Goal: Information Seeking & Learning: Learn about a topic

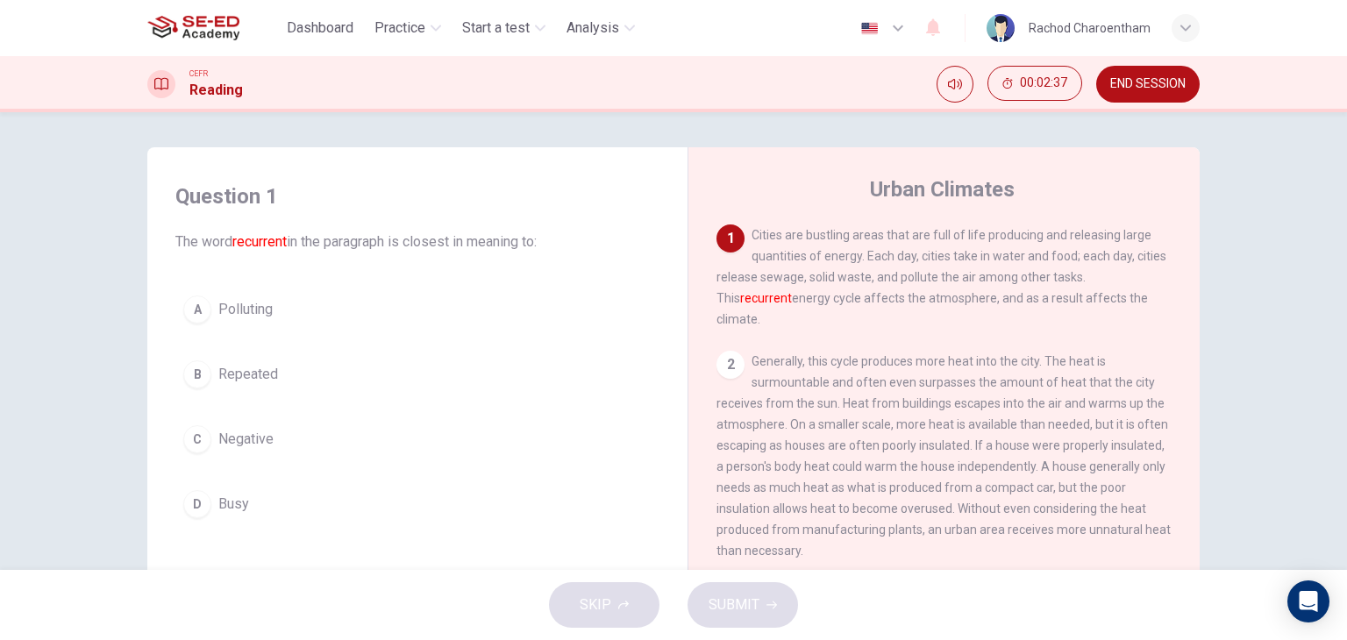
click at [241, 360] on button "B Repeated" at bounding box center [417, 375] width 484 height 44
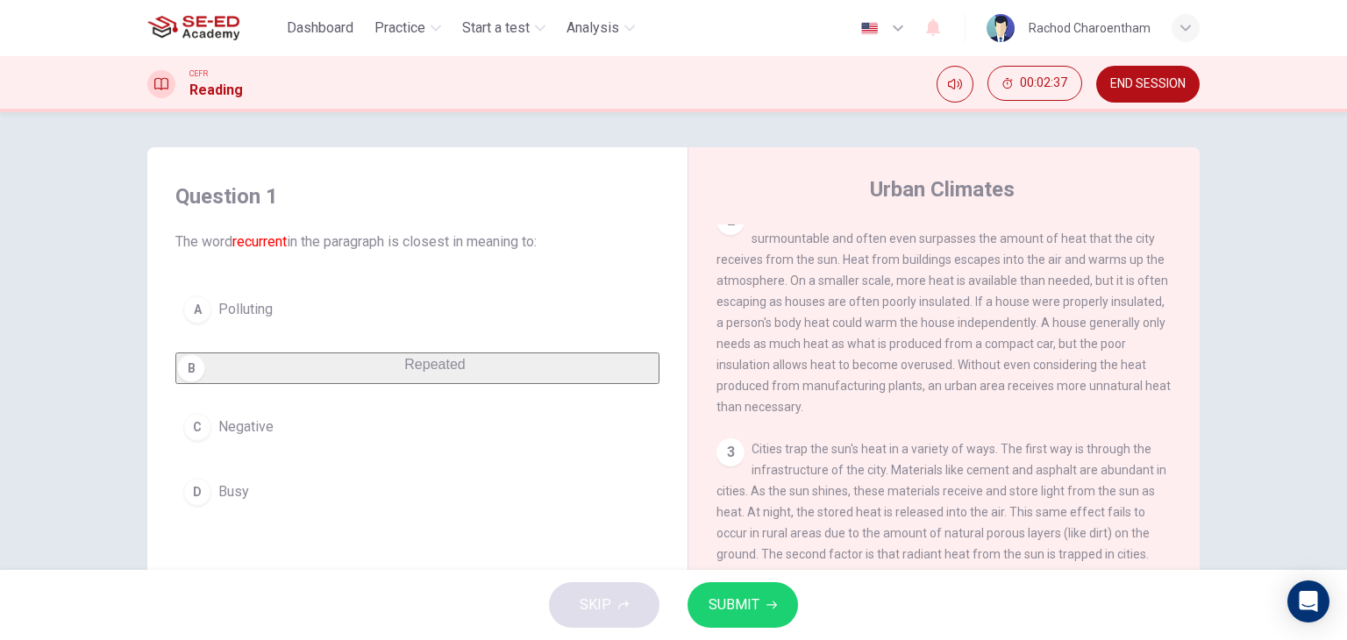
scroll to position [175, 0]
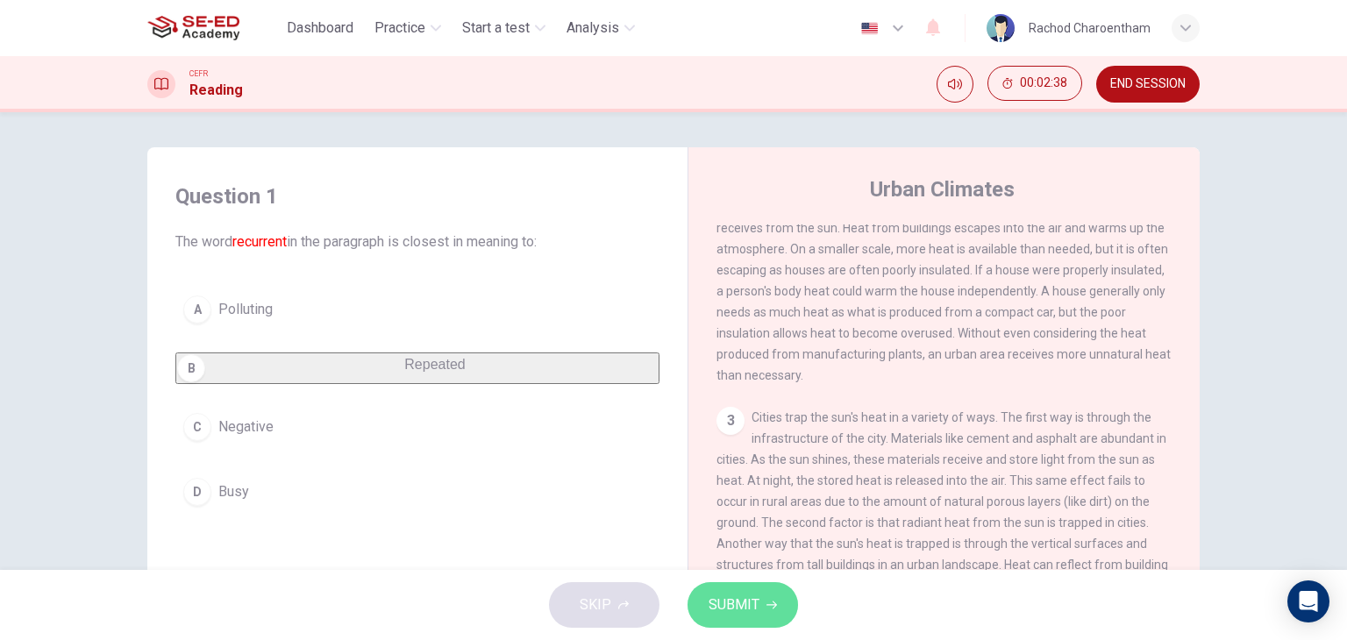
drag, startPoint x: 789, startPoint y: 616, endPoint x: 803, endPoint y: 561, distance: 56.2
click at [789, 616] on button "SUBMIT" at bounding box center [743, 605] width 111 height 46
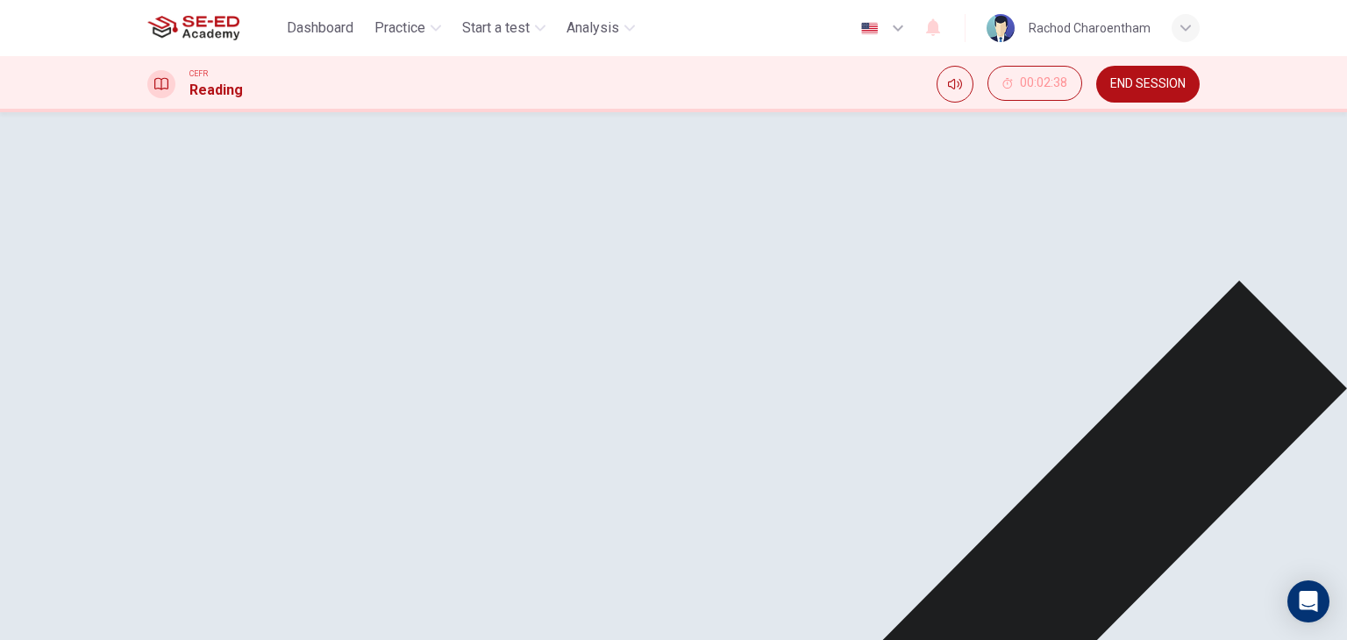
scroll to position [0, 0]
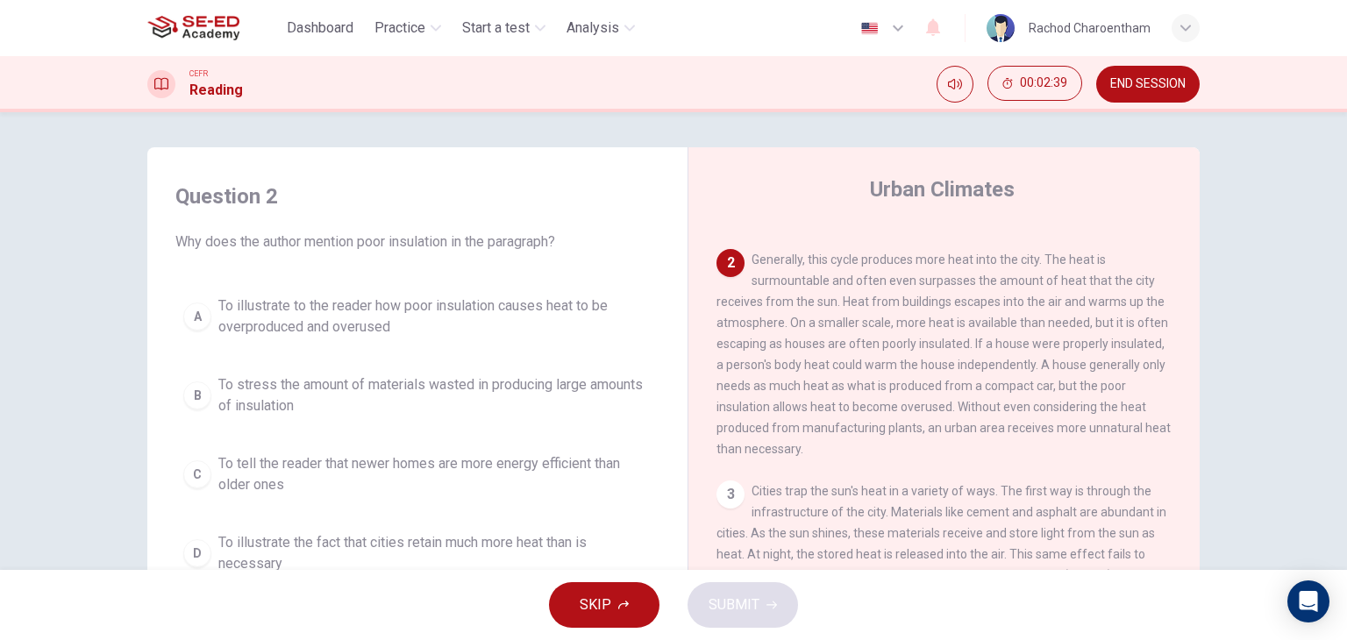
scroll to position [88, 0]
click at [372, 543] on span "To illustrate the fact that cities retain much more heat than is necessary" at bounding box center [434, 553] width 433 height 42
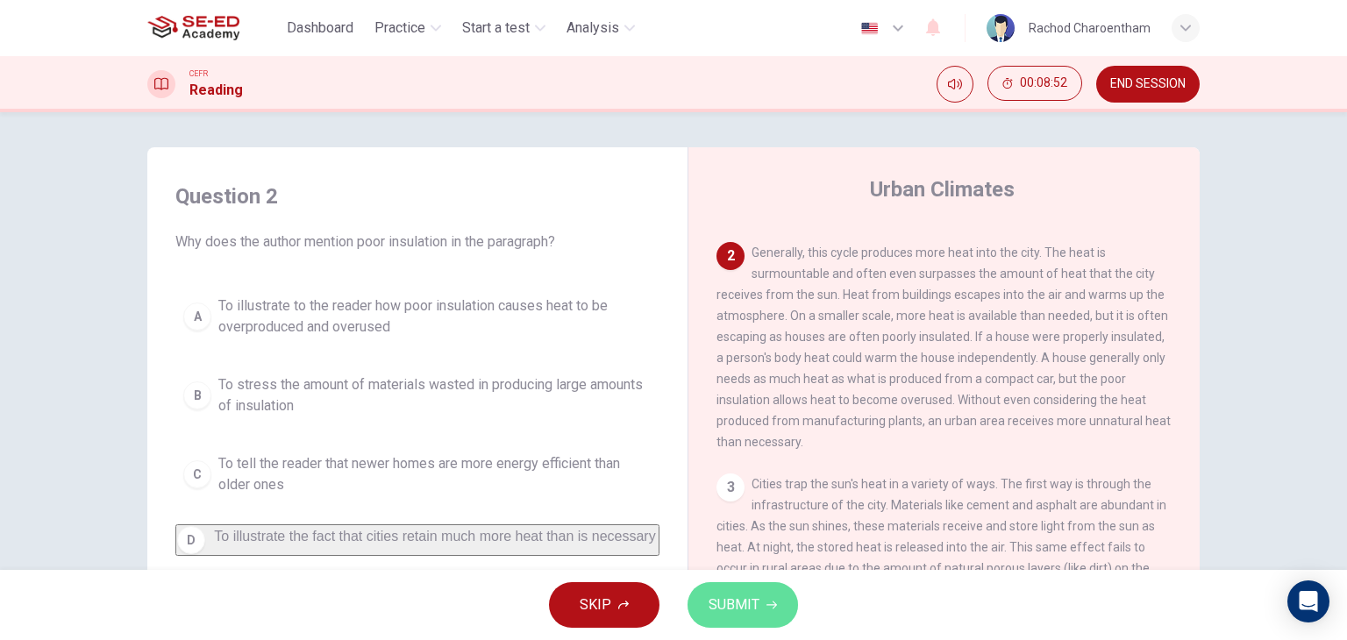
click at [712, 593] on span "SUBMIT" at bounding box center [734, 605] width 51 height 25
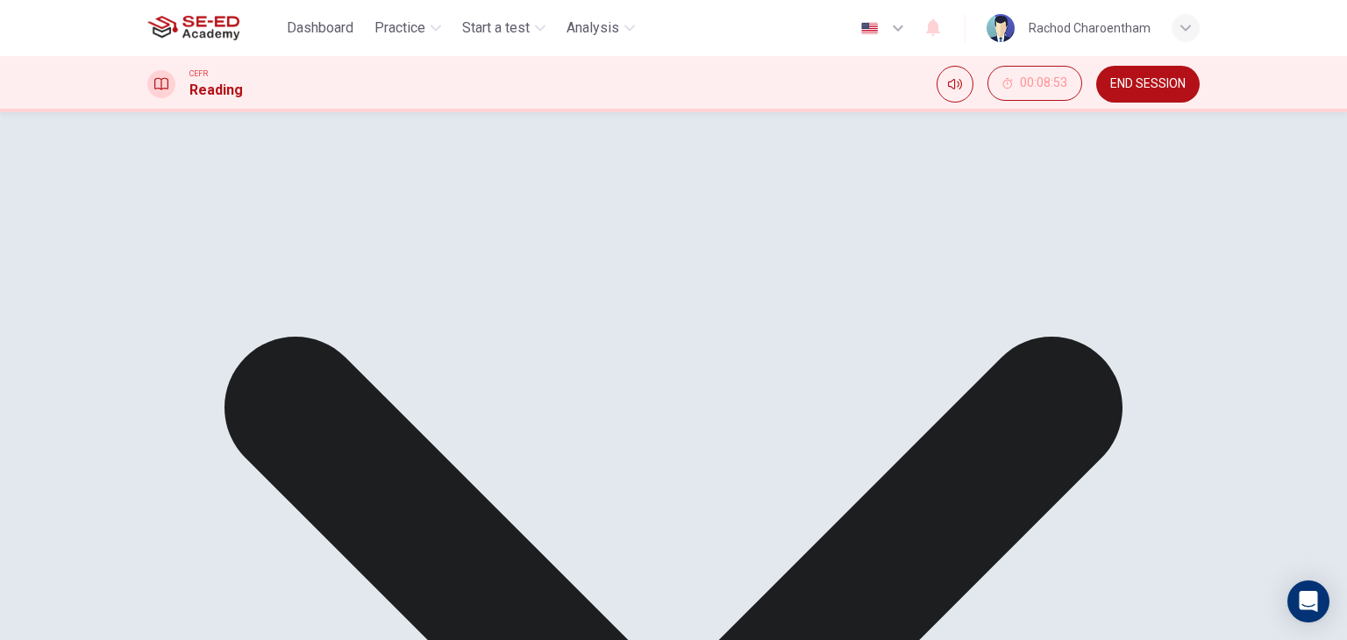
scroll to position [0, 0]
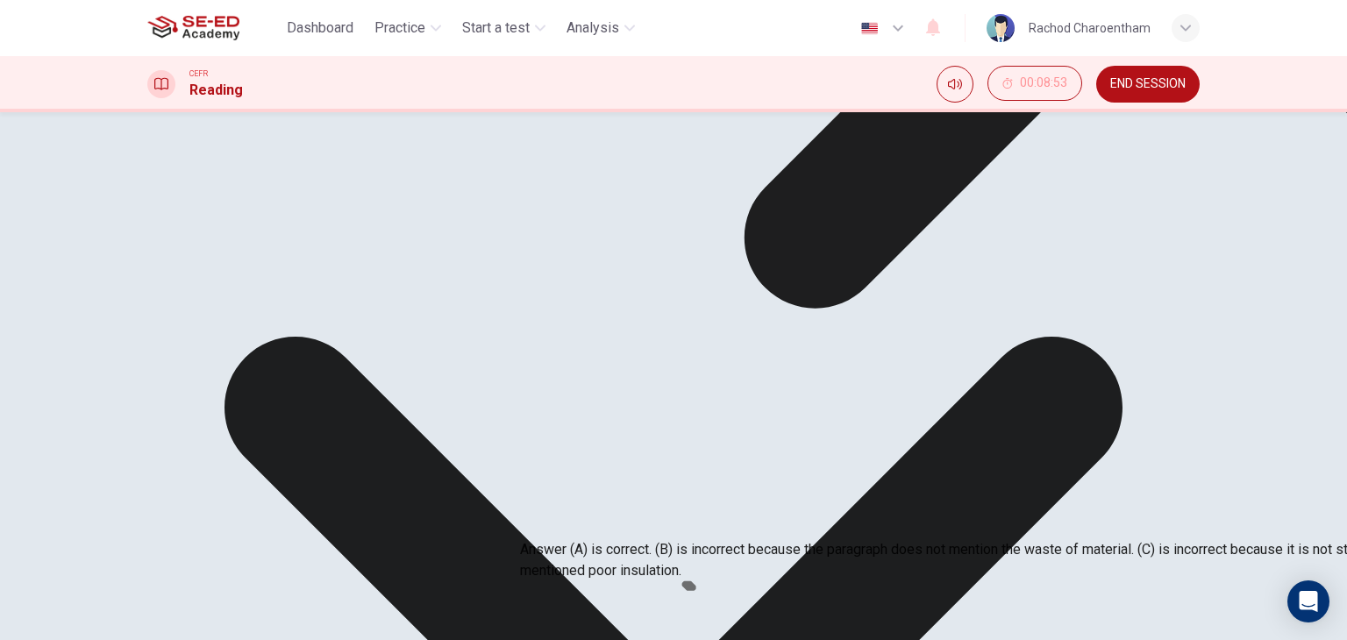
click at [457, 306] on div "A To illustrate to the reader how poor insulation causes heat to be overproduce…" at bounding box center [417, 228] width 484 height 232
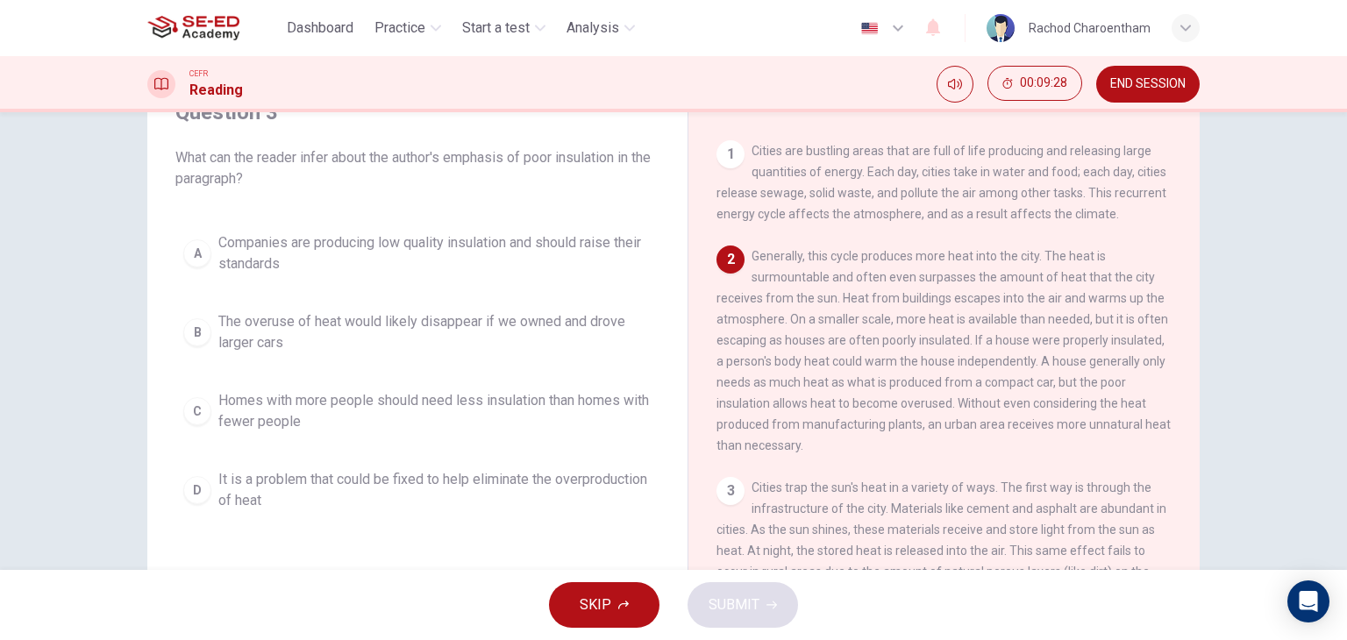
scroll to position [88, 0]
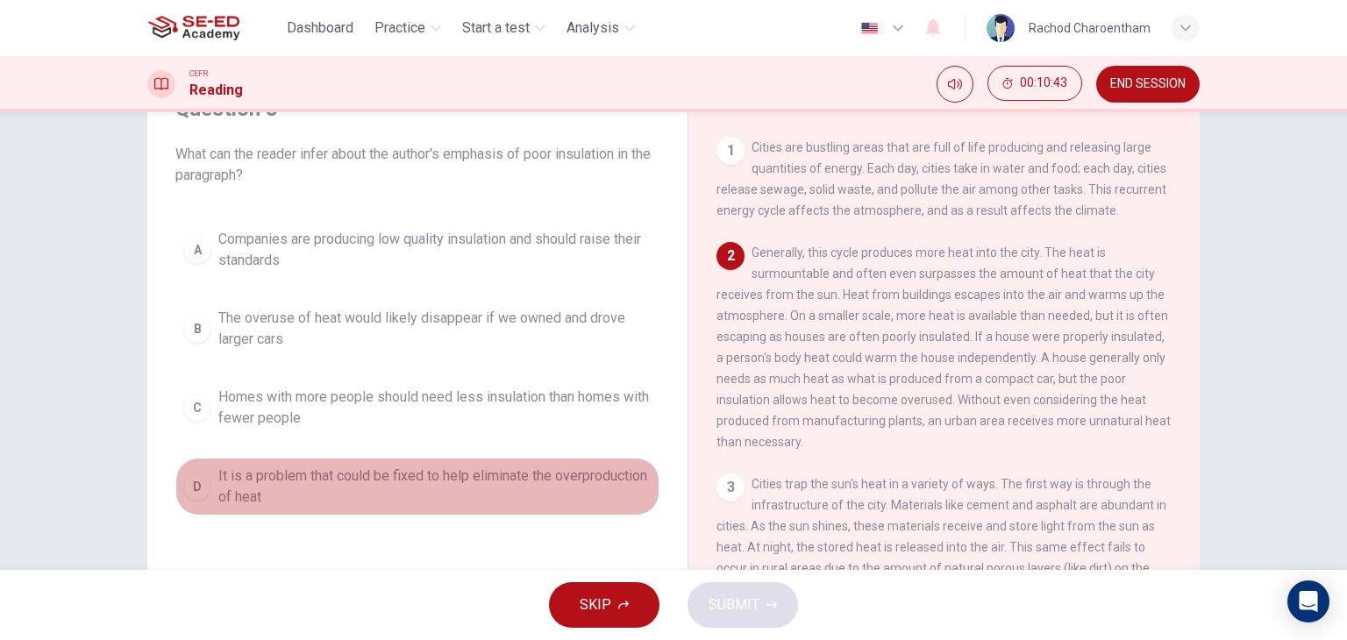
click at [484, 481] on span "It is a problem that could be fixed to help eliminate the overproduction of heat" at bounding box center [434, 487] width 433 height 42
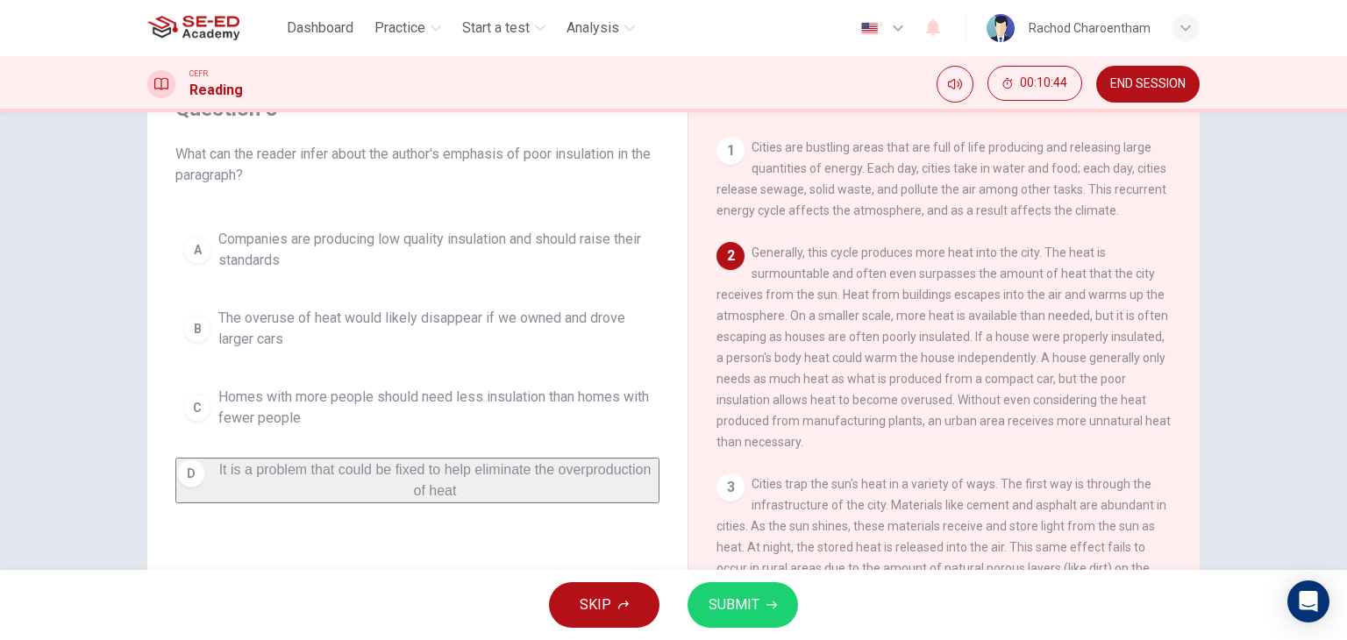
click at [740, 611] on span "SUBMIT" at bounding box center [734, 605] width 51 height 25
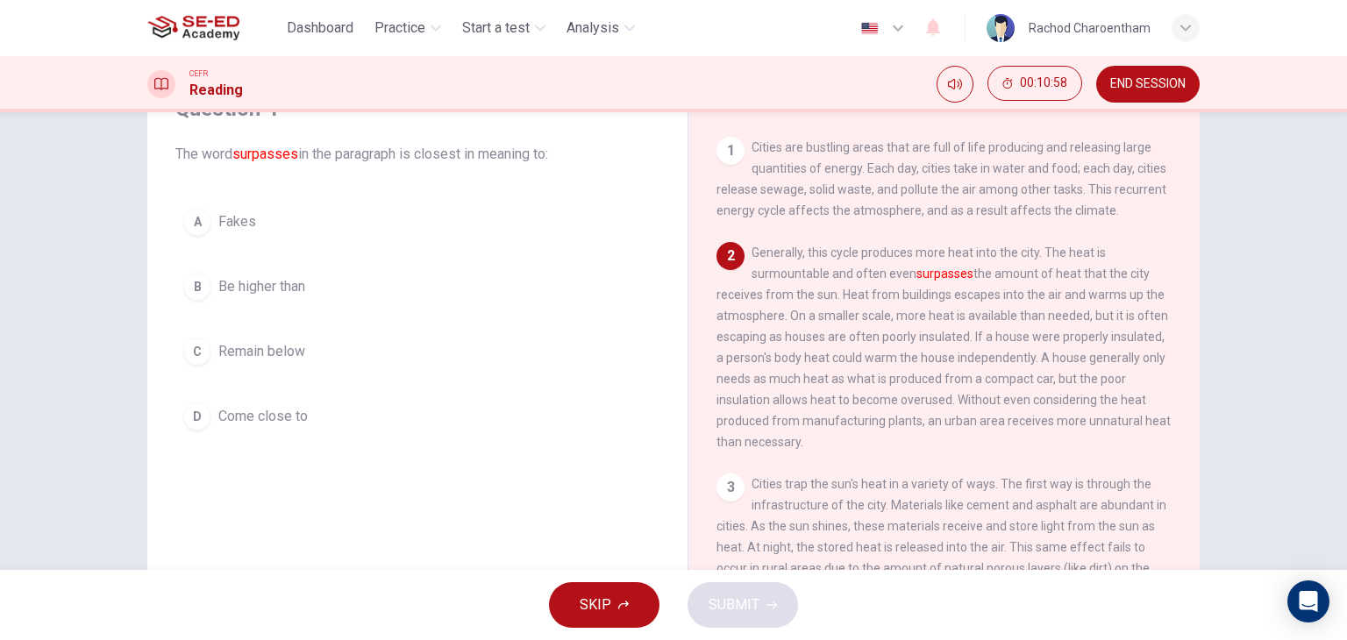
click at [487, 308] on div "A Fakes B Be higher than C Remain below D Come close to" at bounding box center [417, 319] width 484 height 239
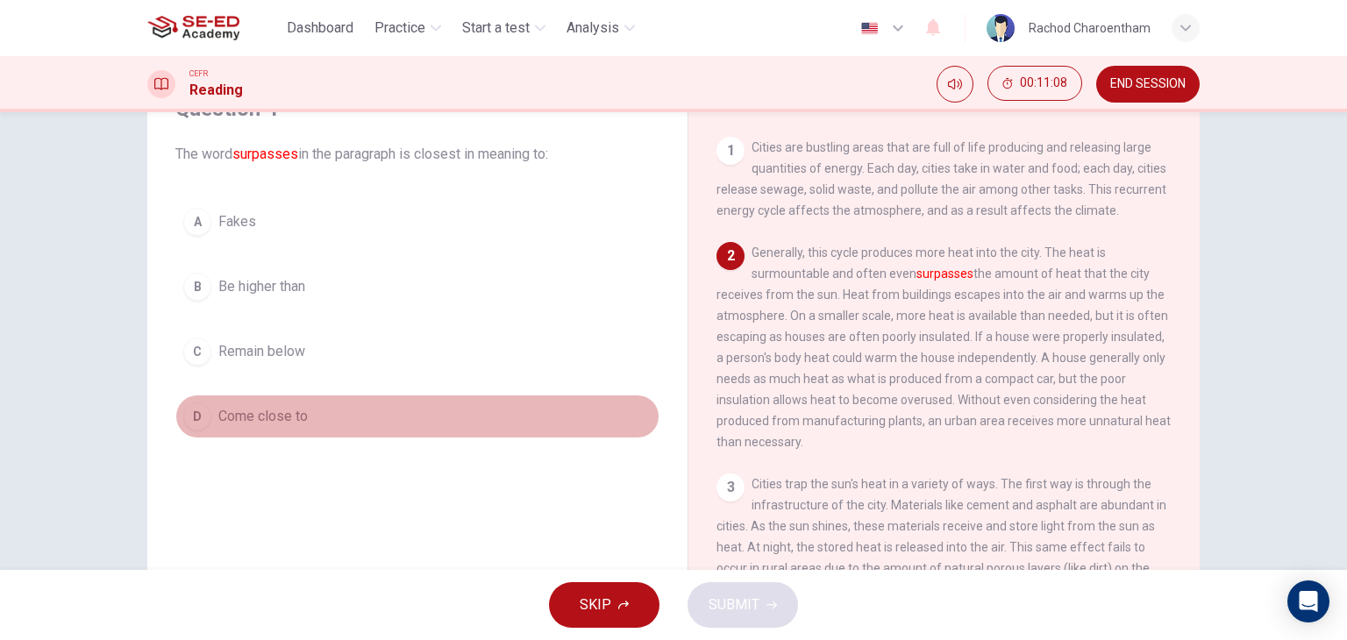
click at [303, 419] on span "Come close to" at bounding box center [262, 416] width 89 height 21
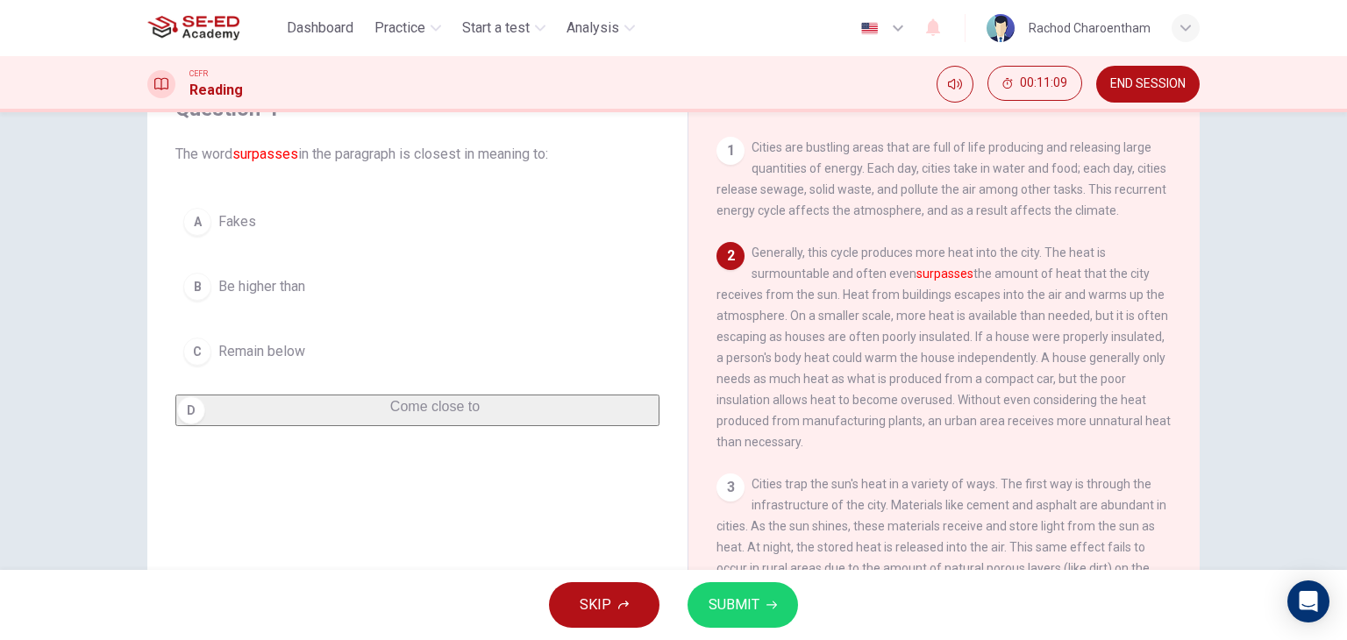
click at [734, 580] on div "SKIP SUBMIT" at bounding box center [673, 605] width 1347 height 70
click at [739, 600] on span "SUBMIT" at bounding box center [734, 605] width 51 height 25
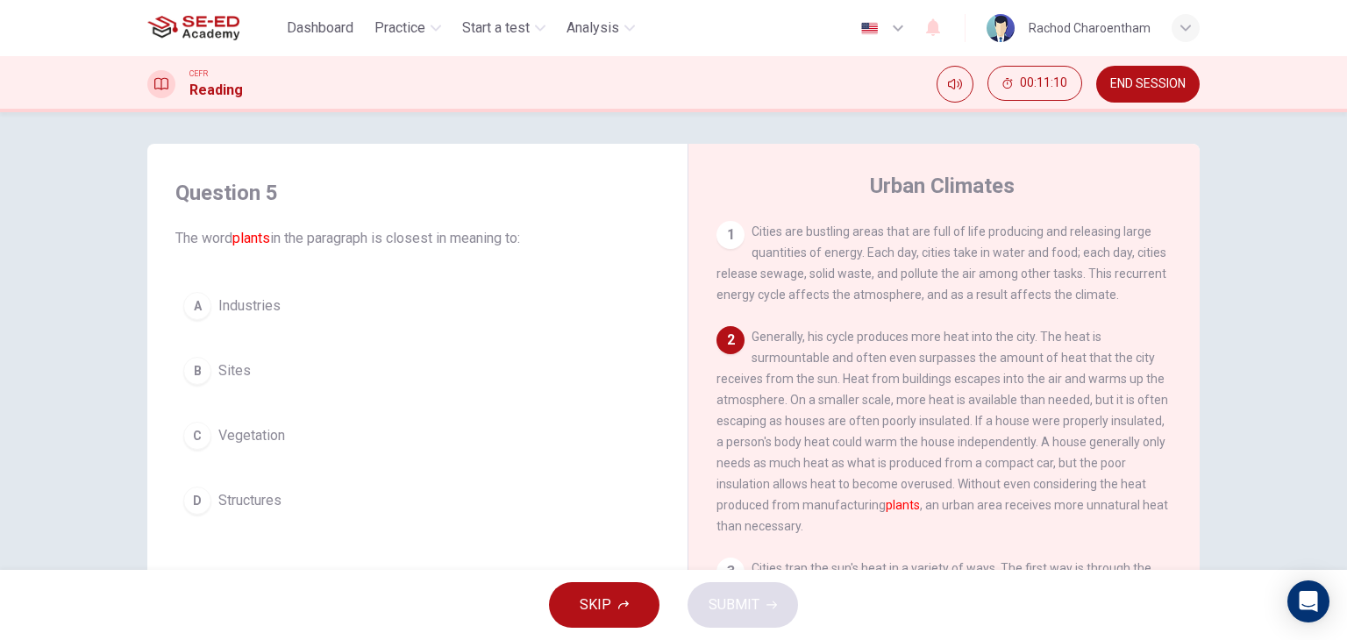
scroll to position [0, 0]
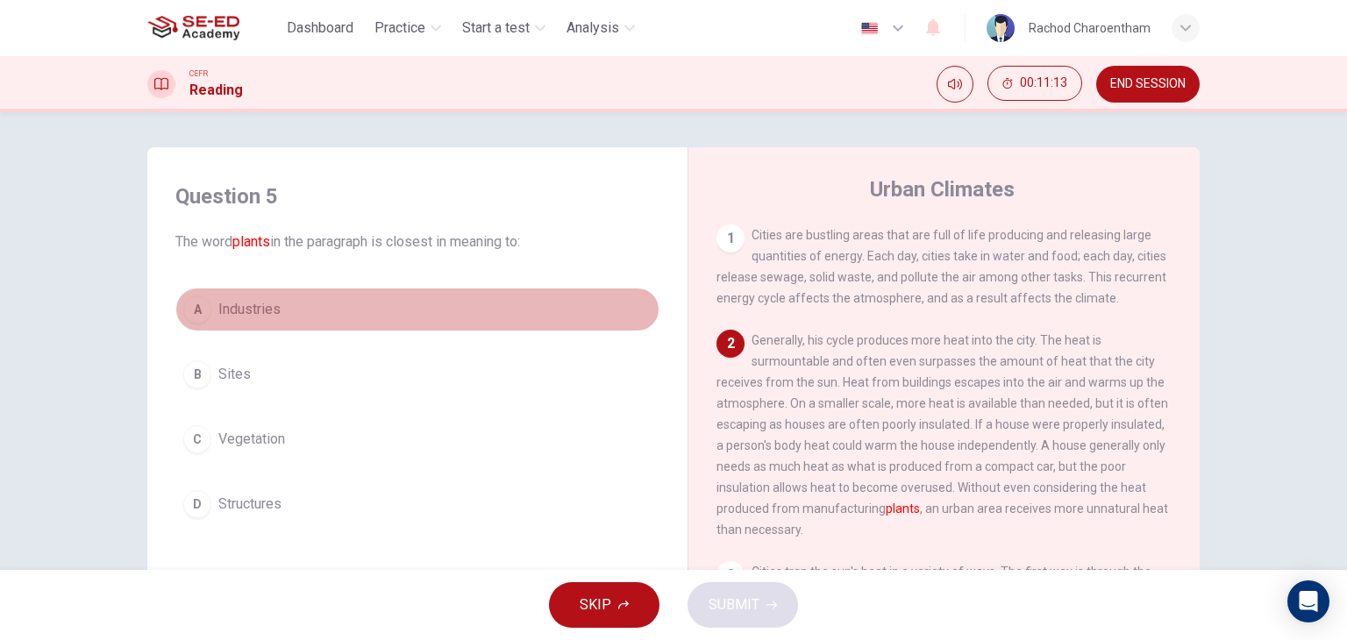
click at [374, 327] on button "A Industries" at bounding box center [417, 310] width 484 height 44
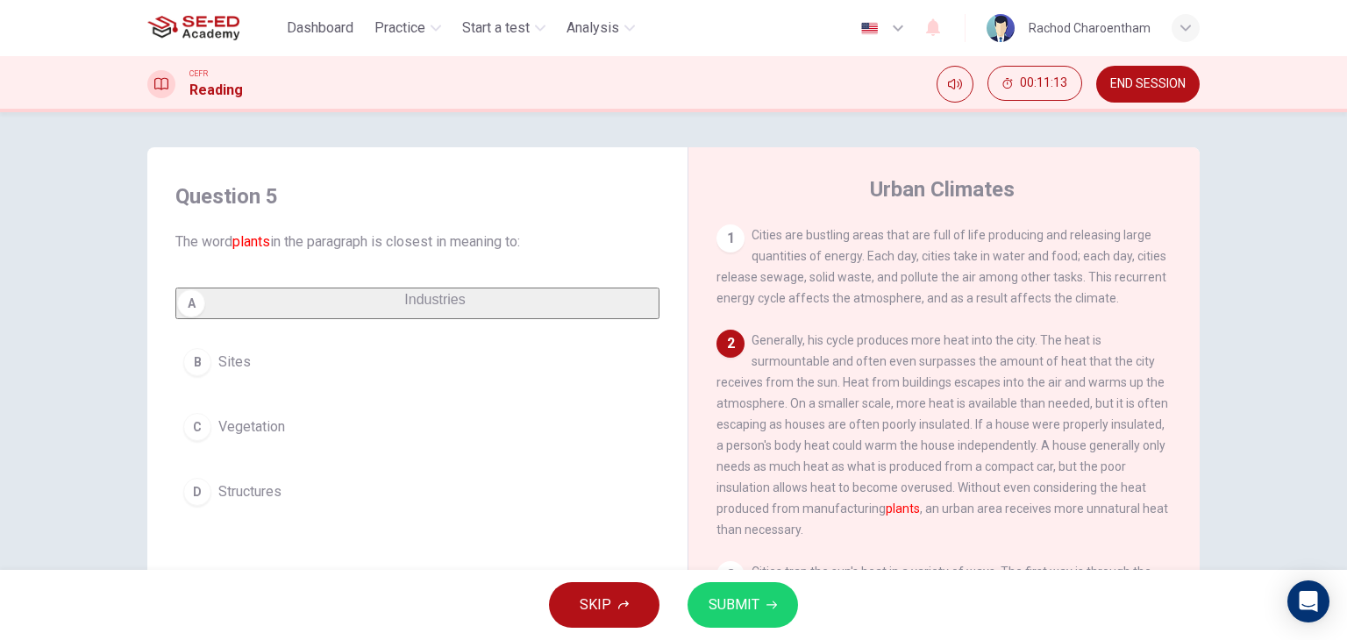
click at [766, 610] on button "SUBMIT" at bounding box center [743, 605] width 111 height 46
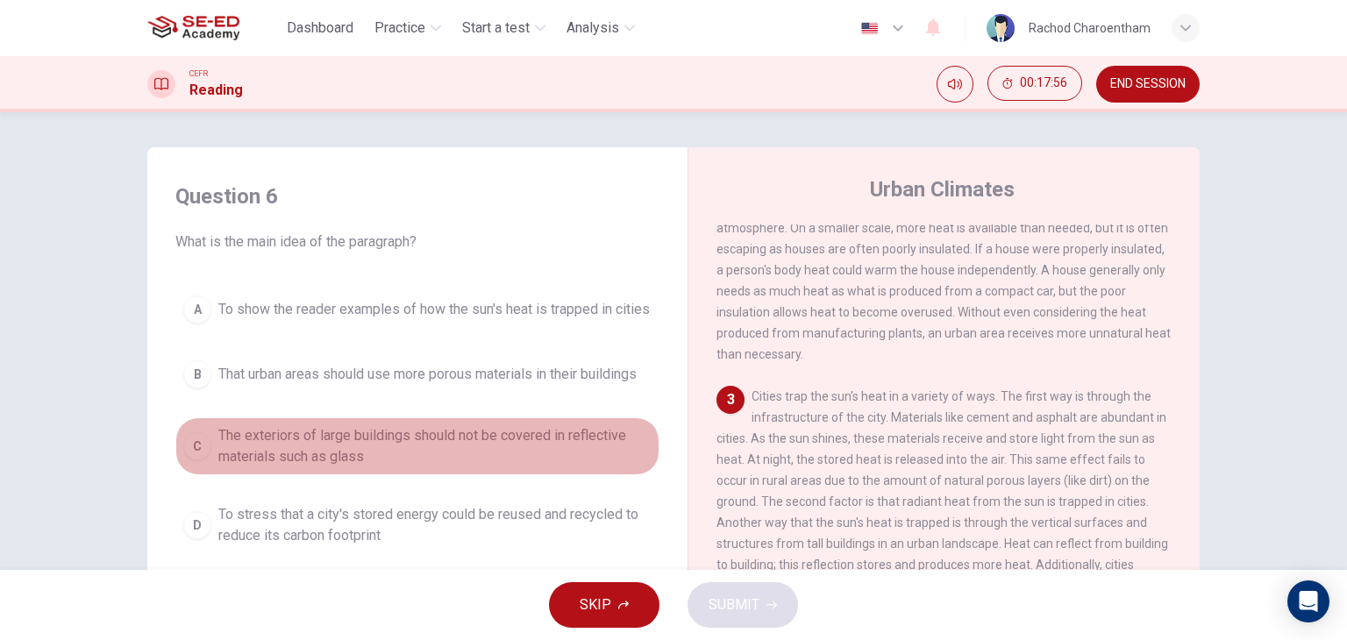
drag, startPoint x: 710, startPoint y: 11, endPoint x: 491, endPoint y: 433, distance: 475.1
click at [491, 433] on button "C The exteriors of large buildings should not be covered in reflective material…" at bounding box center [417, 446] width 484 height 58
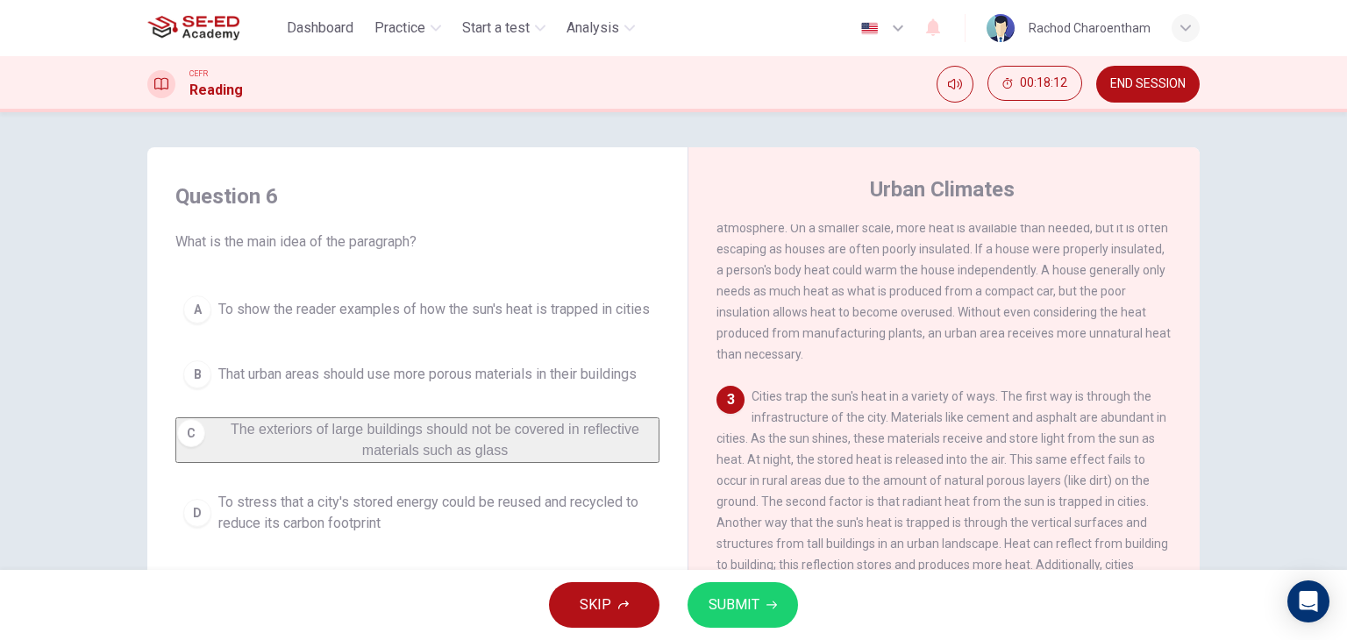
click at [515, 385] on span "That urban areas should use more porous materials in their buildings" at bounding box center [427, 374] width 418 height 21
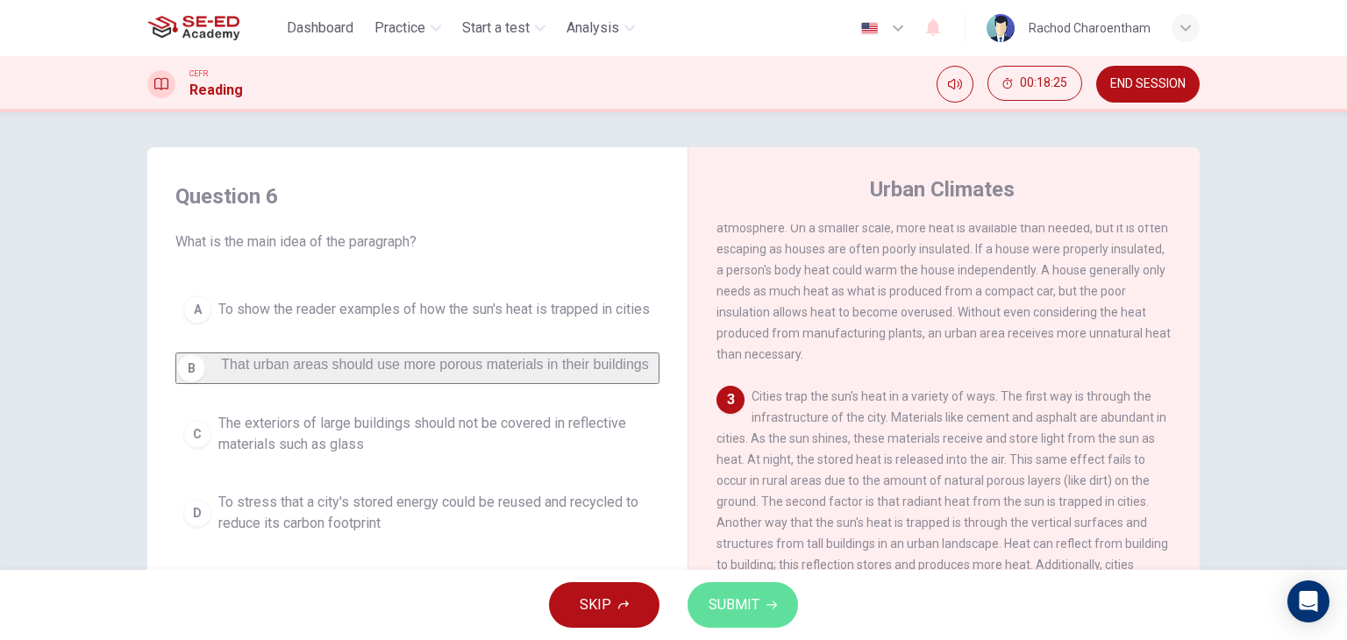
click at [718, 590] on button "SUBMIT" at bounding box center [743, 605] width 111 height 46
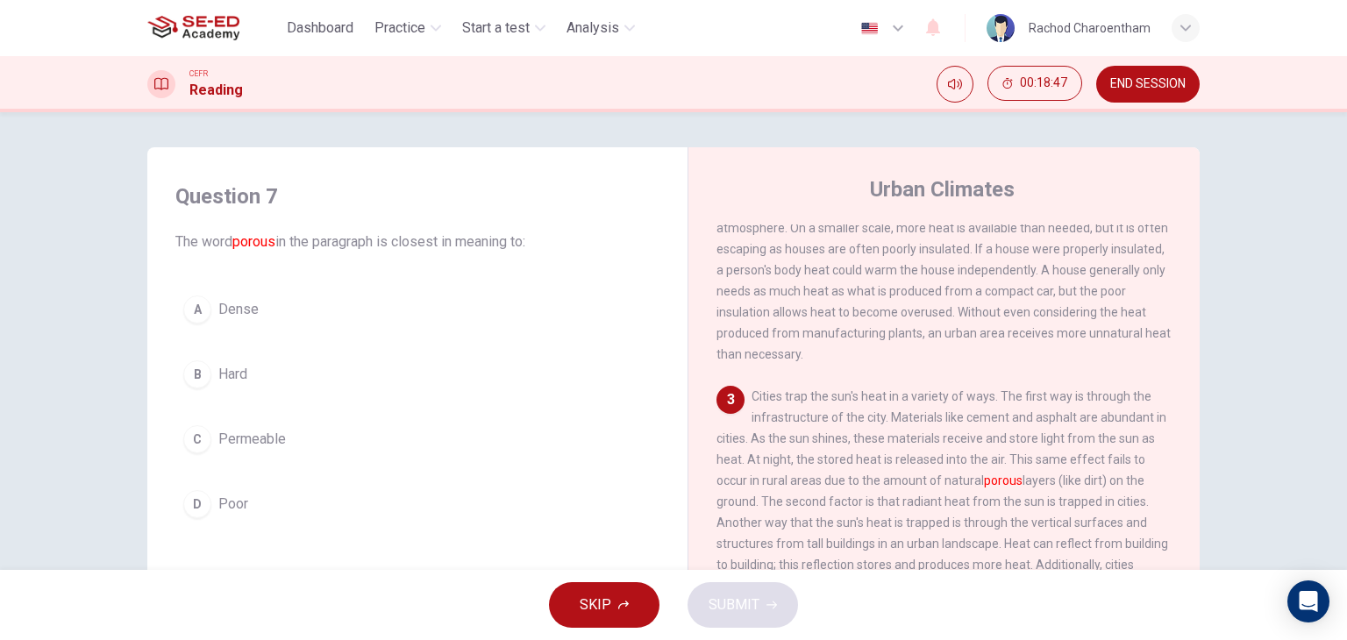
click at [289, 317] on button "A Dense" at bounding box center [417, 310] width 484 height 44
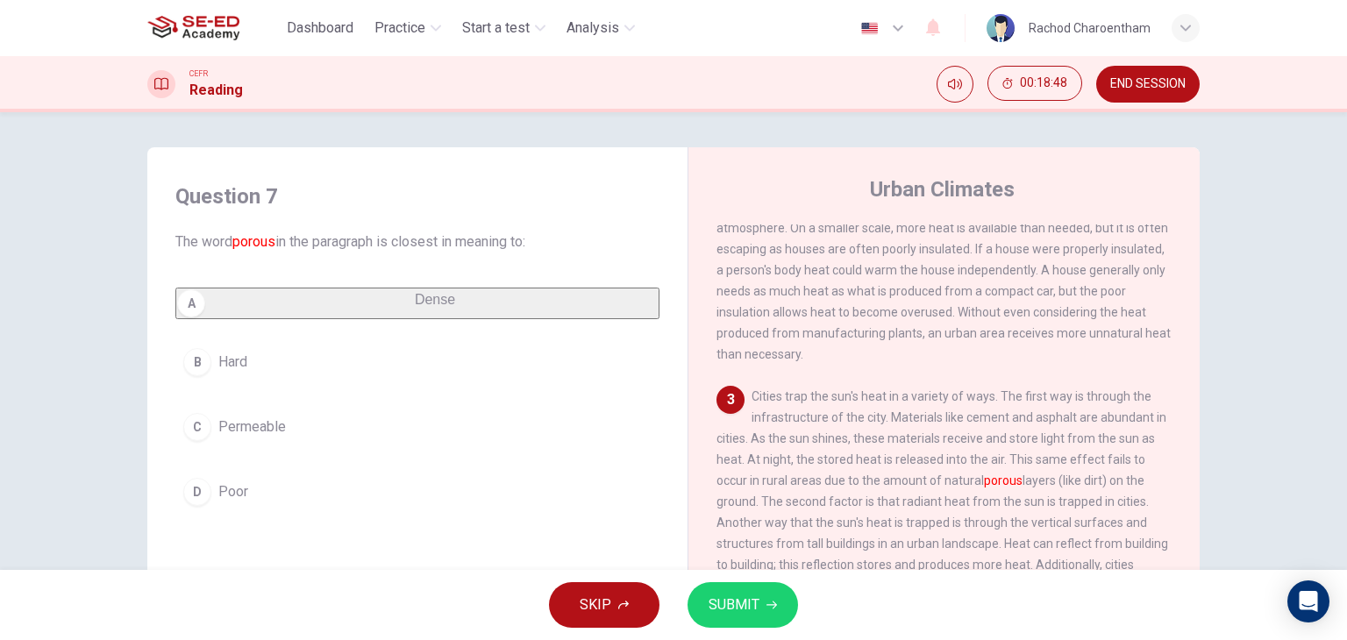
click at [728, 582] on button "SUBMIT" at bounding box center [743, 605] width 111 height 46
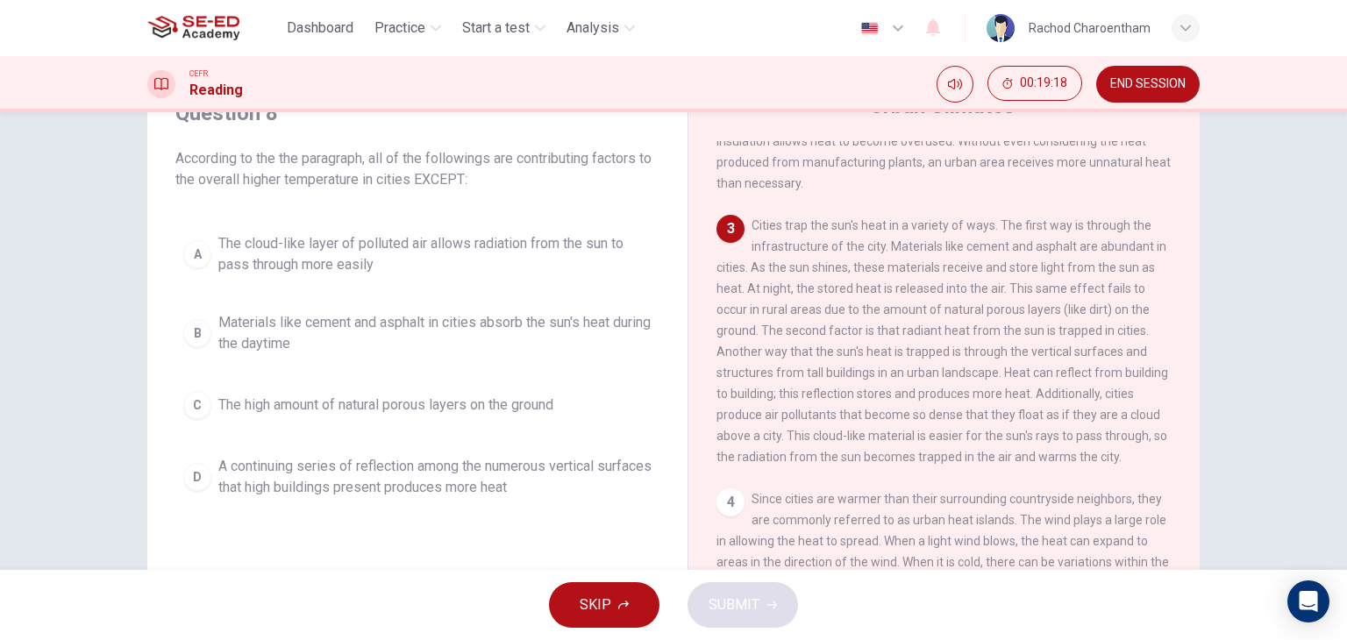
scroll to position [88, 0]
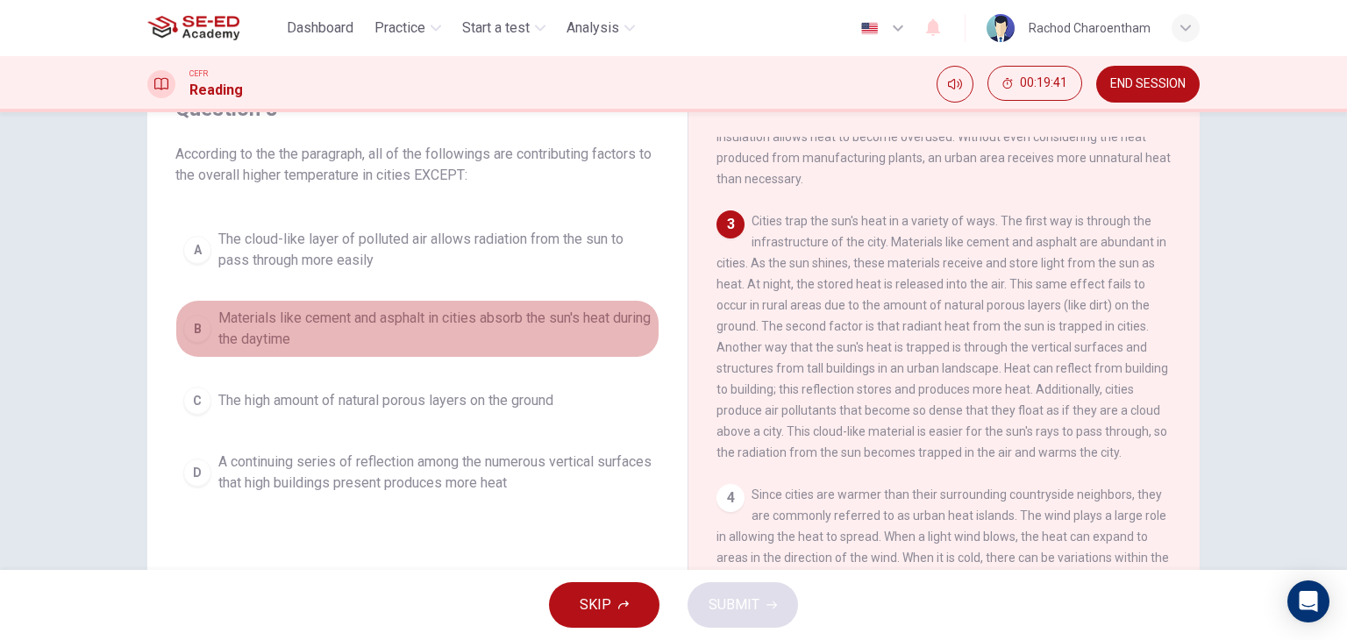
click at [454, 328] on span "Materials like cement and asphalt in cities absorb the sun's heat during the da…" at bounding box center [434, 329] width 433 height 42
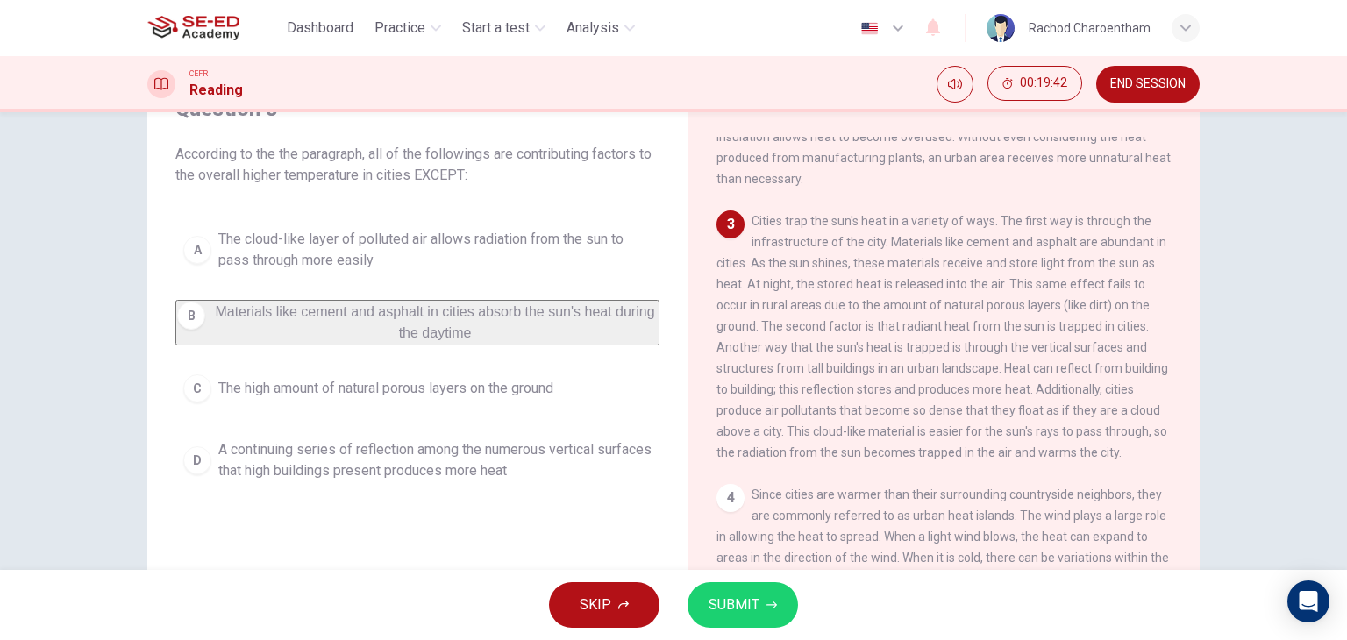
click at [730, 596] on span "SUBMIT" at bounding box center [734, 605] width 51 height 25
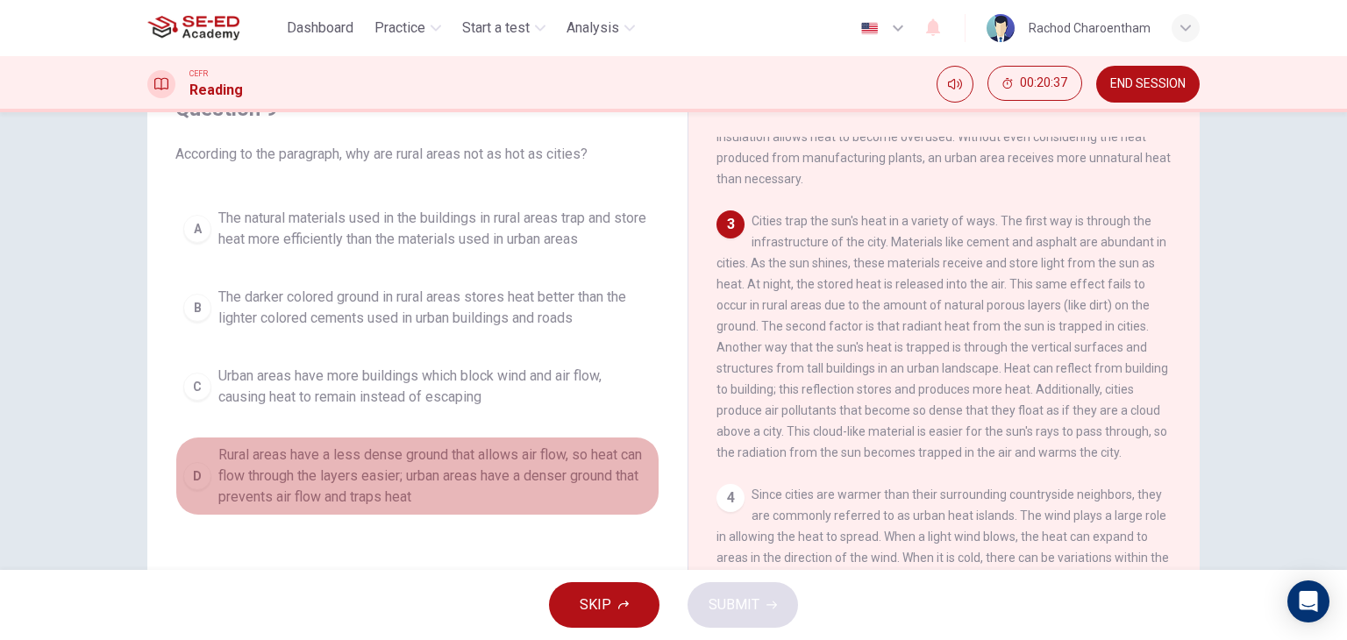
click at [459, 487] on span "Rural areas have a less dense ground that allows air flow, so heat can flow thr…" at bounding box center [434, 476] width 433 height 63
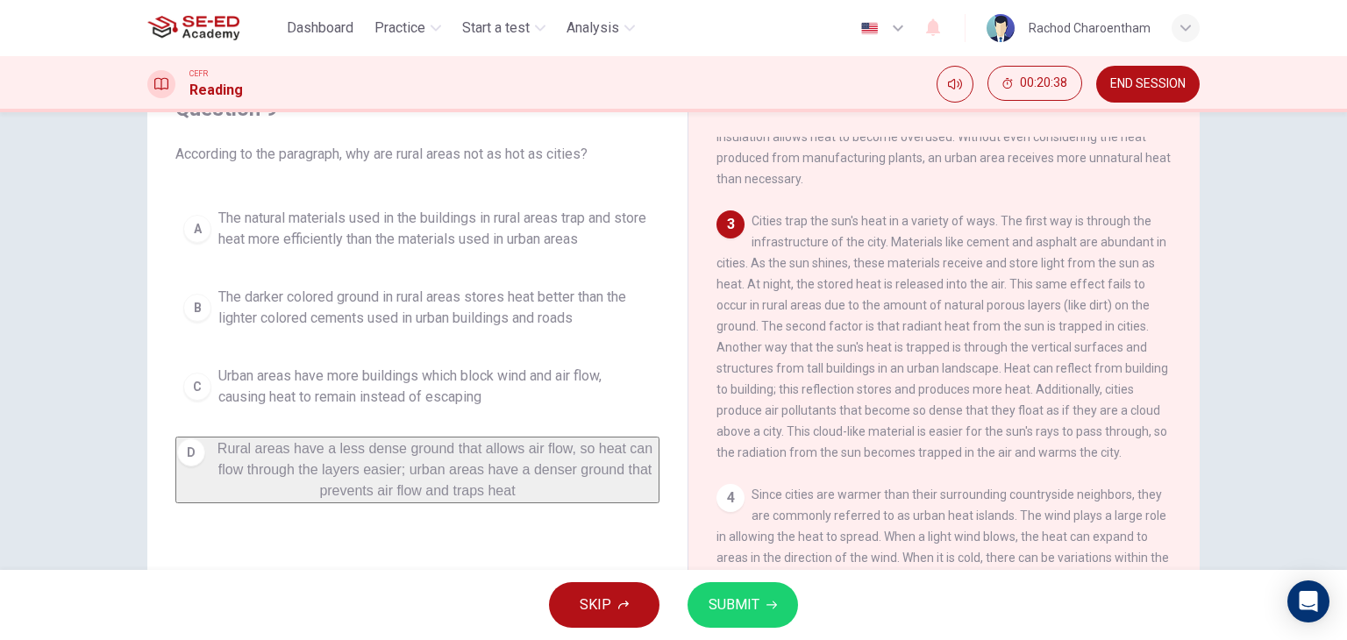
click at [712, 596] on span "SUBMIT" at bounding box center [734, 605] width 51 height 25
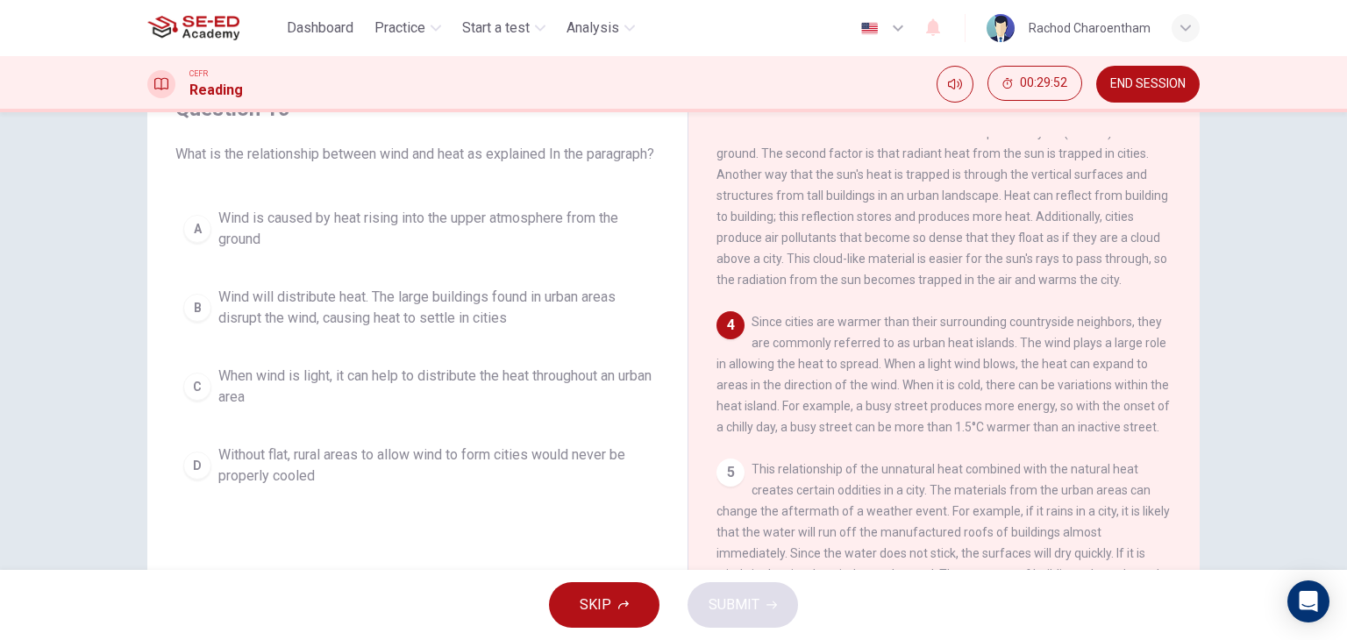
click at [456, 393] on span "When wind is light, it can help to distribute the heat throughout an urban area" at bounding box center [434, 387] width 433 height 42
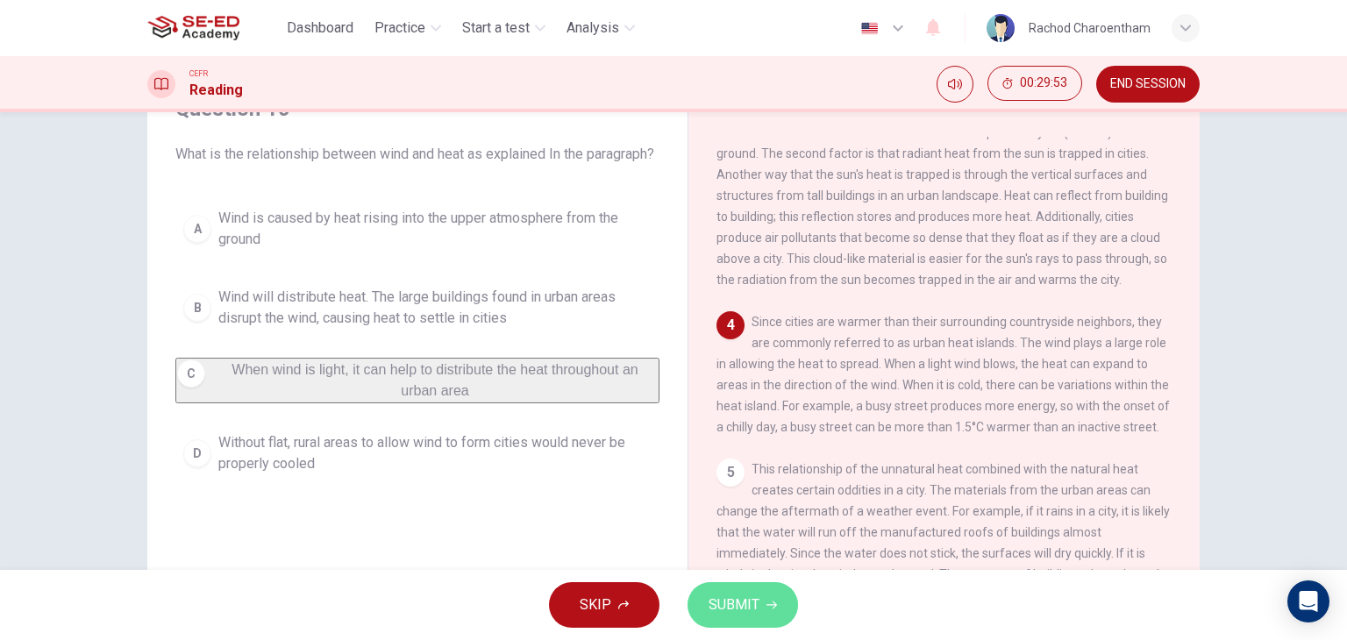
click at [764, 610] on button "SUBMIT" at bounding box center [743, 605] width 111 height 46
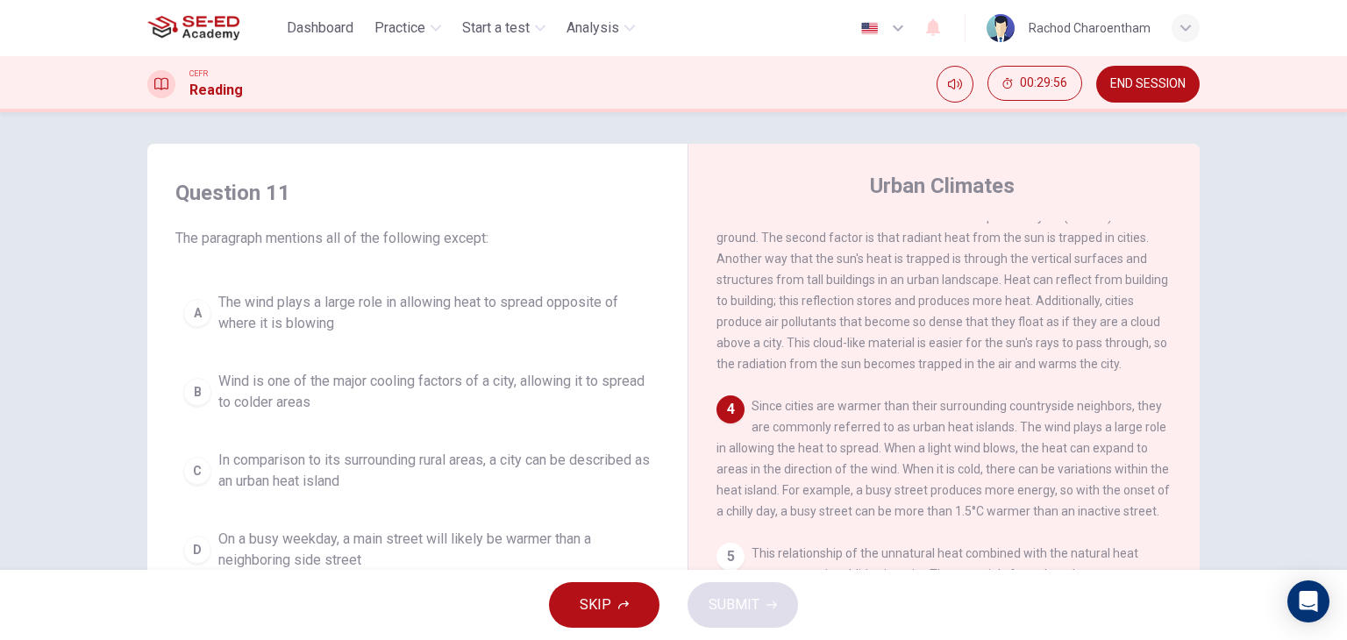
scroll to position [0, 0]
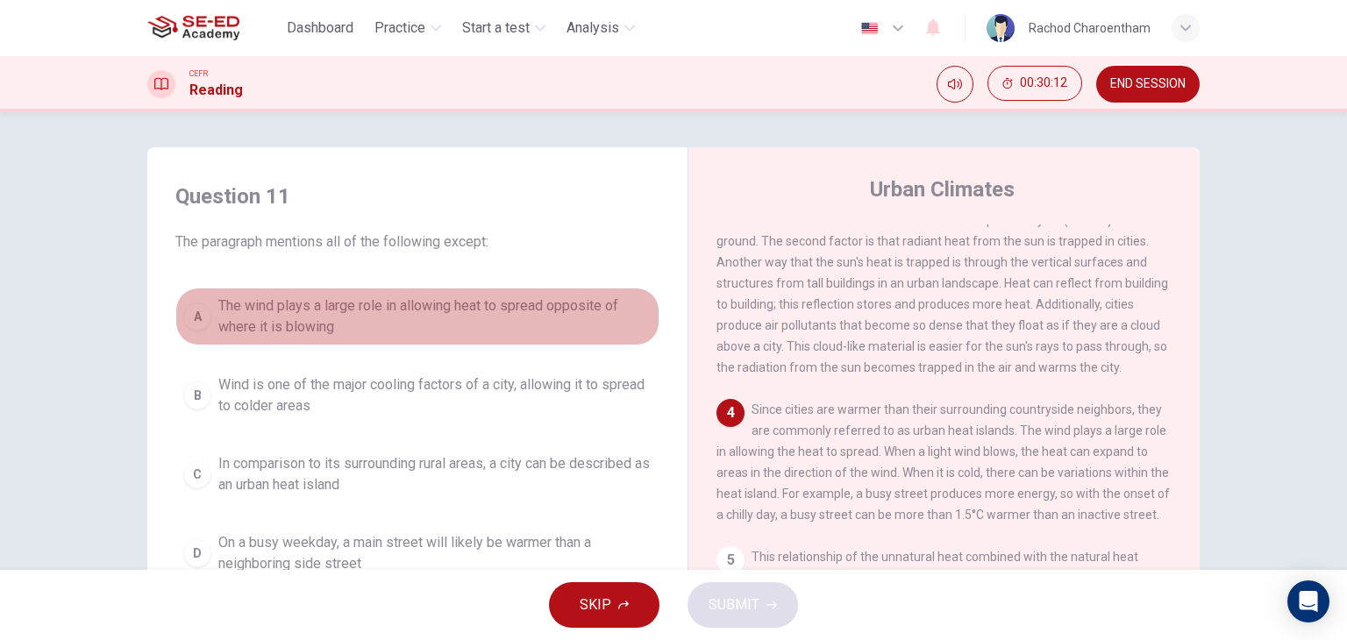
click at [575, 312] on span "The wind plays a large role in allowing heat to spread opposite of where it is …" at bounding box center [434, 317] width 433 height 42
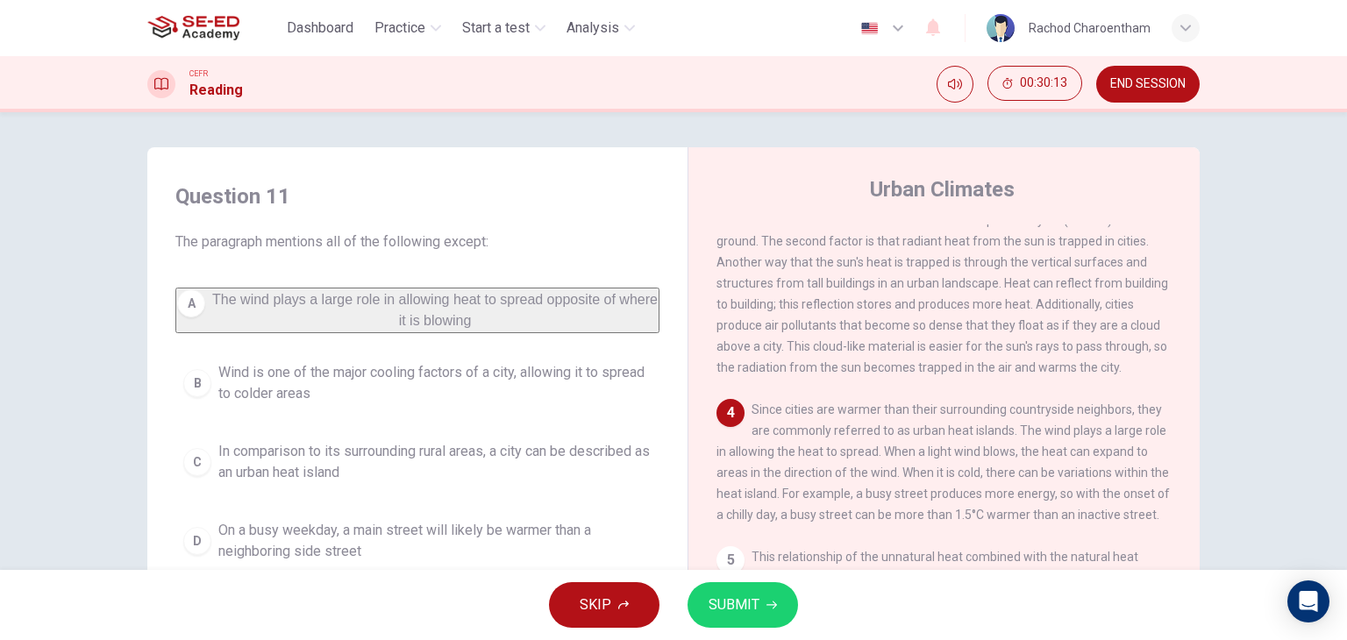
click at [745, 595] on span "SUBMIT" at bounding box center [734, 605] width 51 height 25
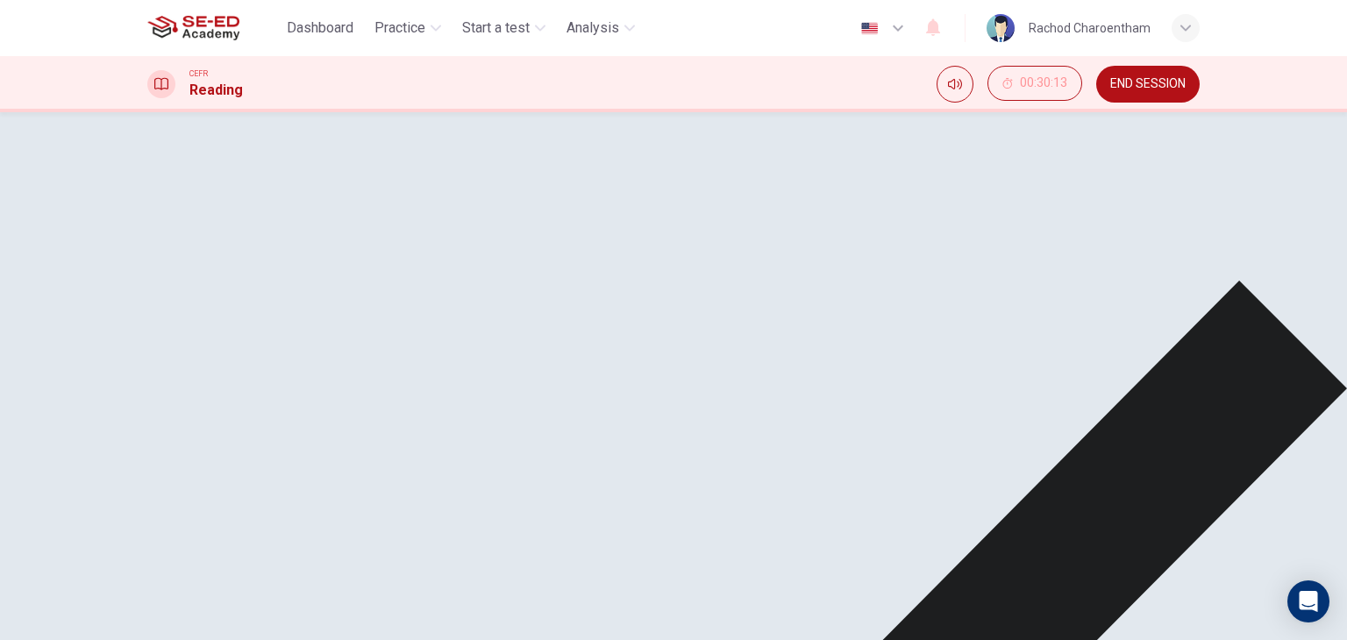
scroll to position [88, 0]
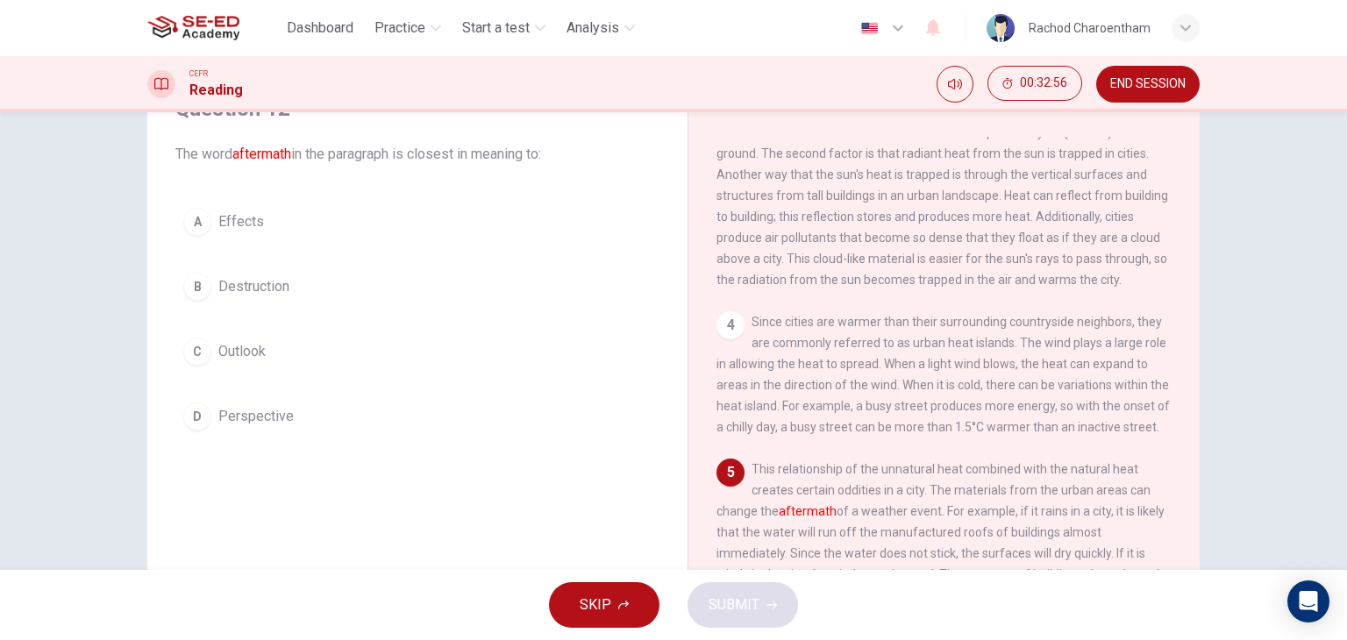
click at [366, 285] on button "B Destruction" at bounding box center [417, 287] width 484 height 44
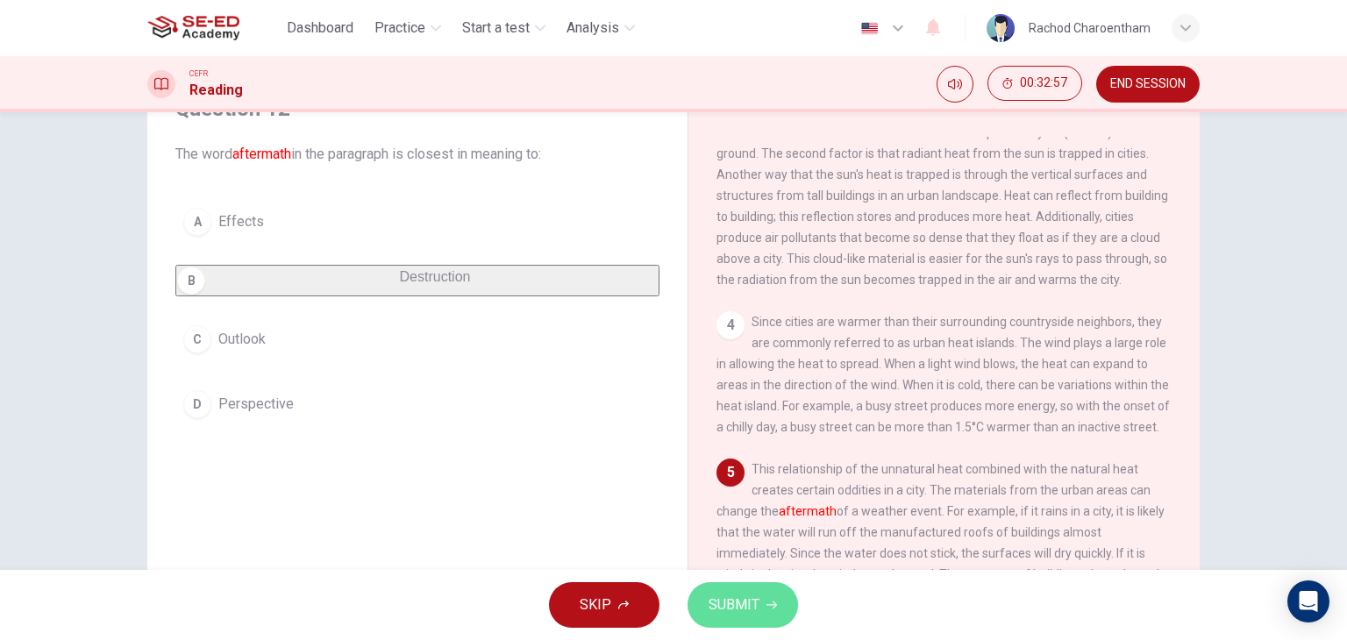
click at [733, 589] on button "SUBMIT" at bounding box center [743, 605] width 111 height 46
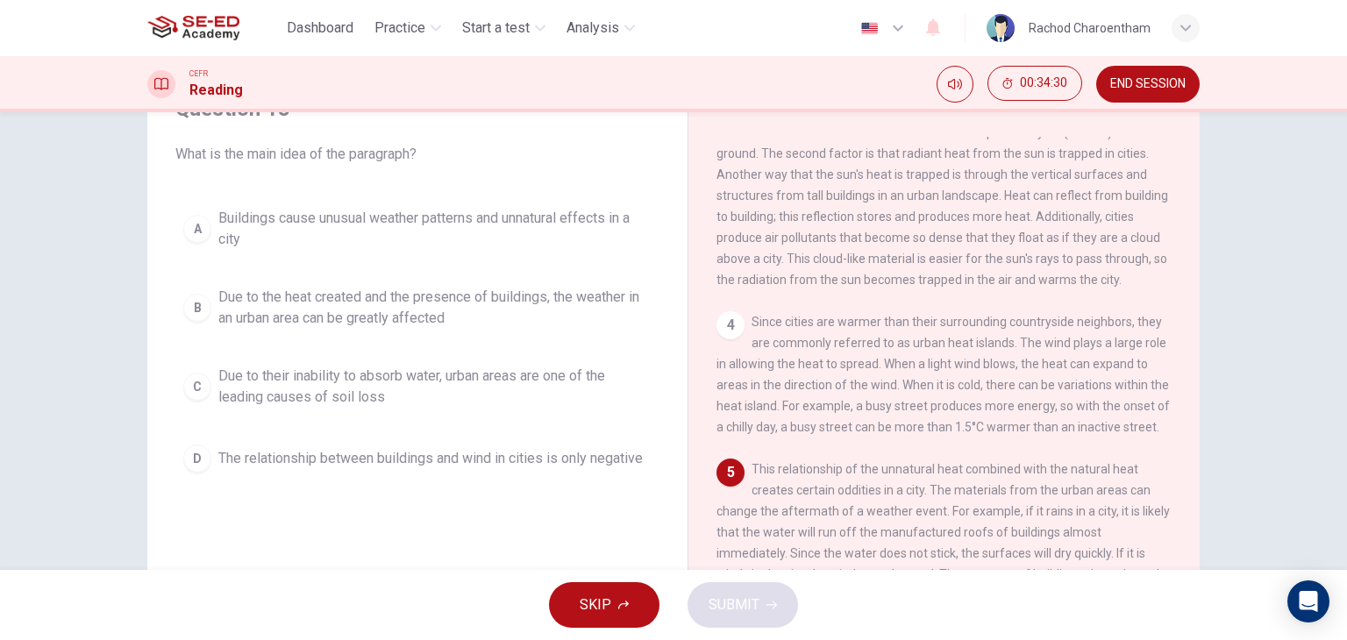
drag, startPoint x: 533, startPoint y: 229, endPoint x: 540, endPoint y: 249, distance: 21.4
click at [532, 228] on span "Buildings cause unusual weather patterns and unnatural effects in a city" at bounding box center [434, 229] width 433 height 42
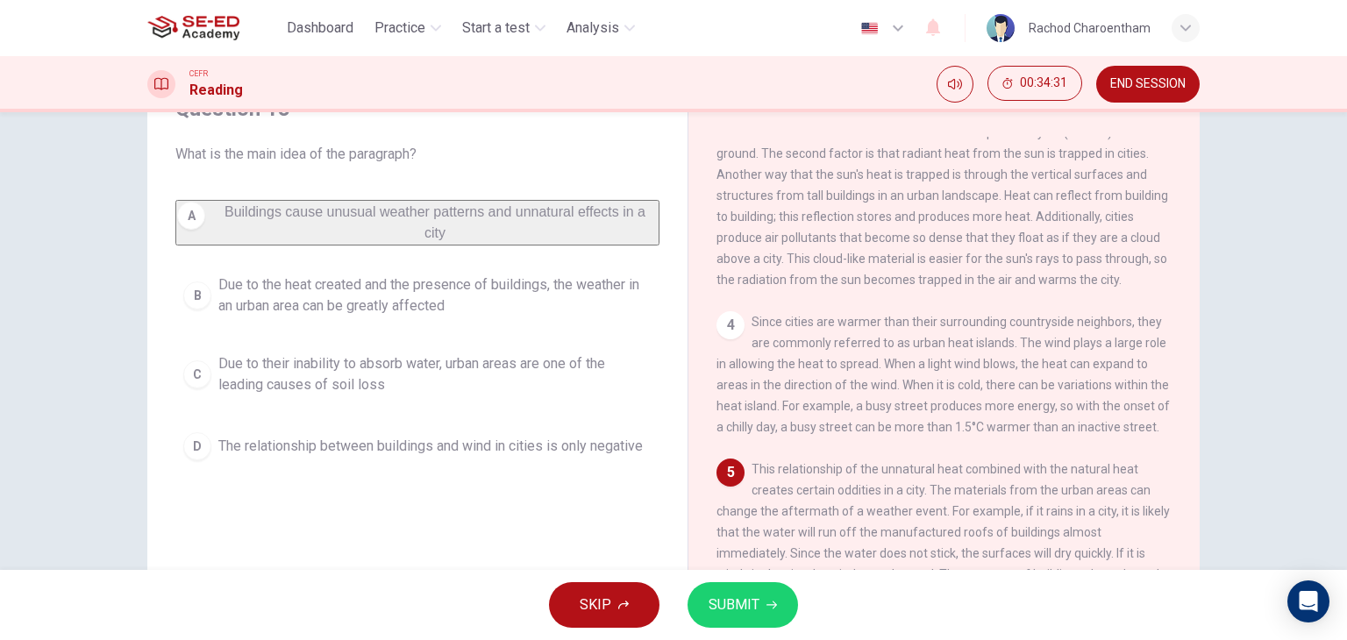
click at [779, 600] on button "SUBMIT" at bounding box center [743, 605] width 111 height 46
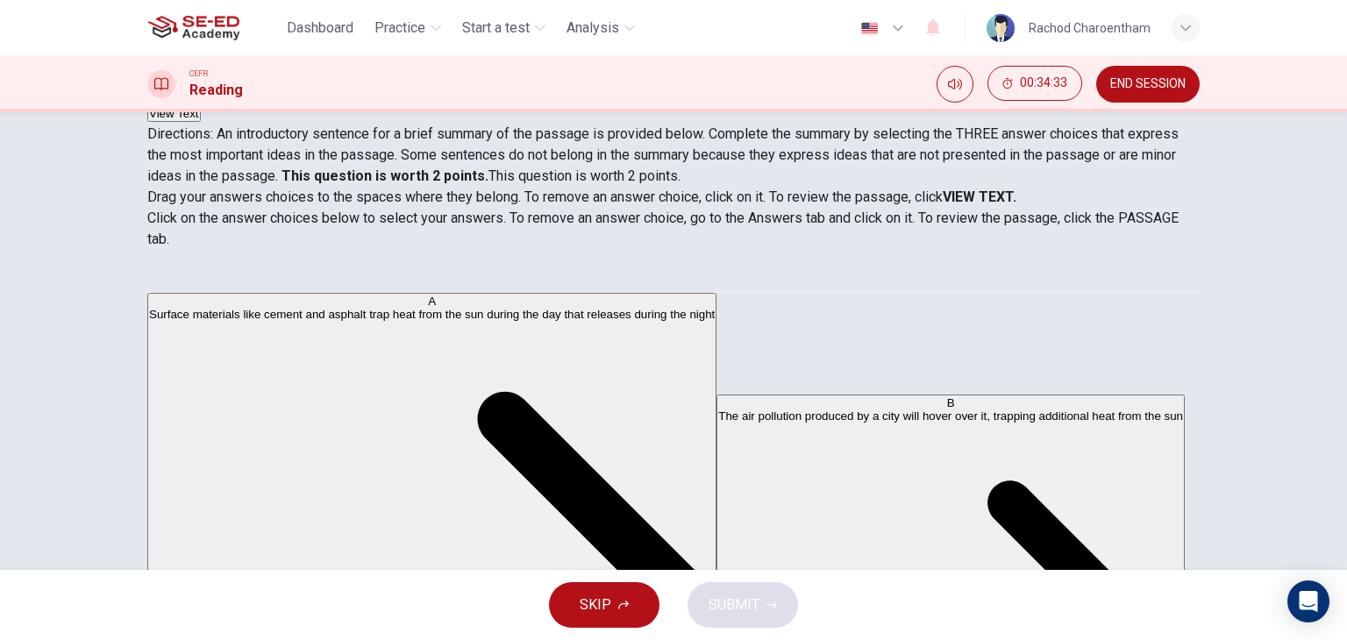
scroll to position [175, 0]
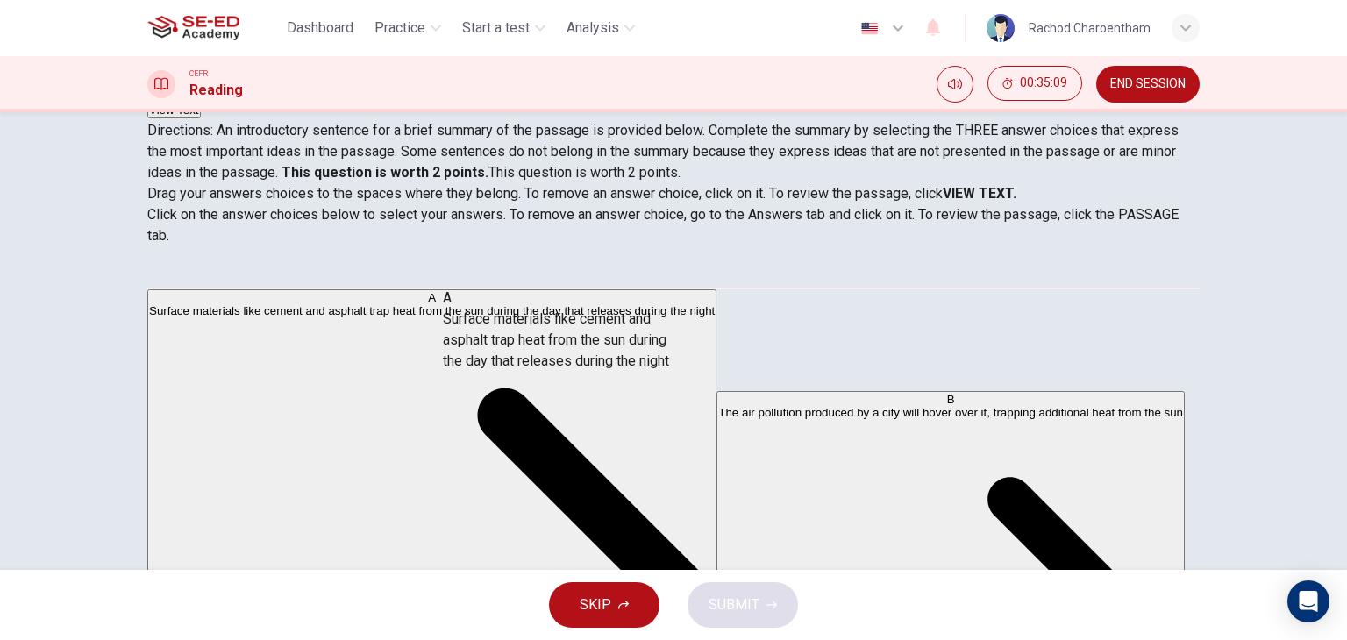
drag, startPoint x: 368, startPoint y: 349, endPoint x: 641, endPoint y: 360, distance: 273.9
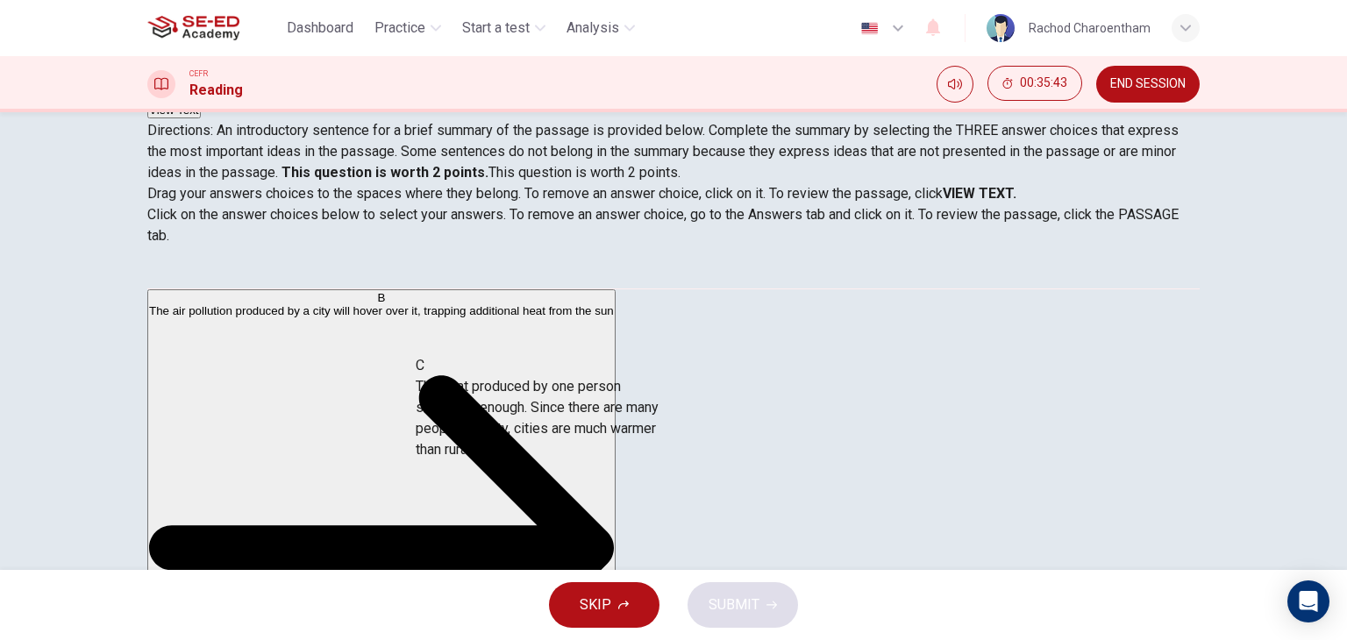
drag, startPoint x: 313, startPoint y: 428, endPoint x: 589, endPoint y: 406, distance: 277.2
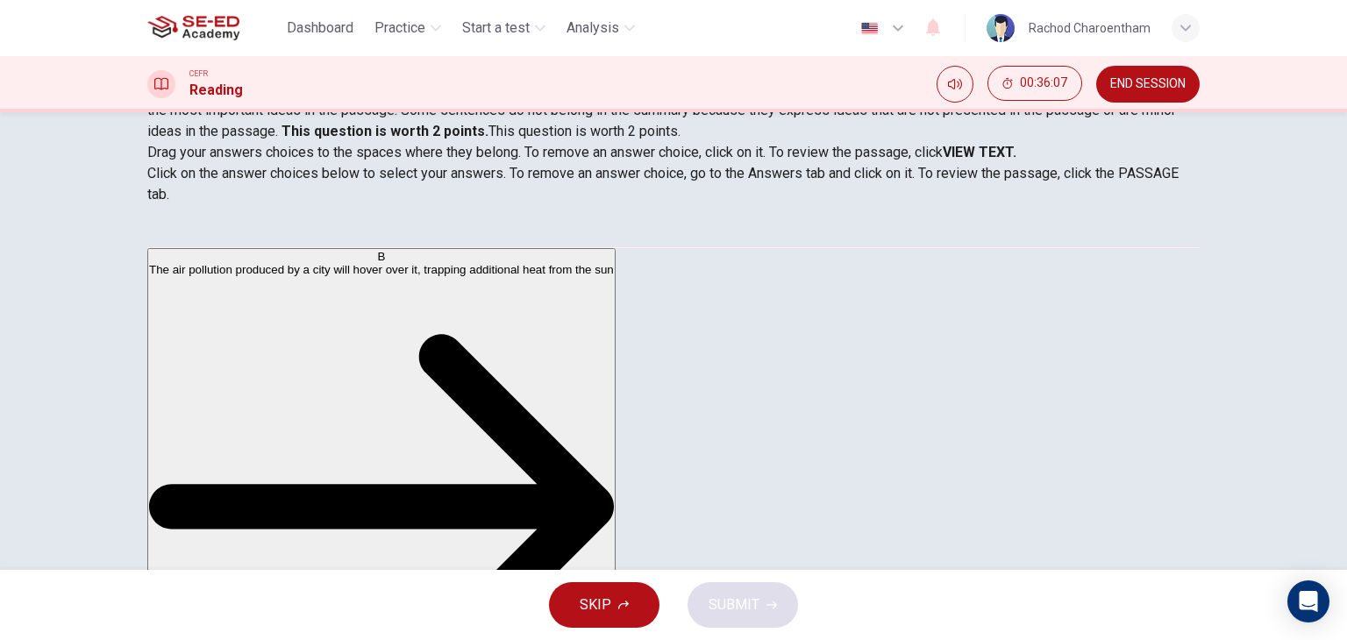
scroll to position [222, 0]
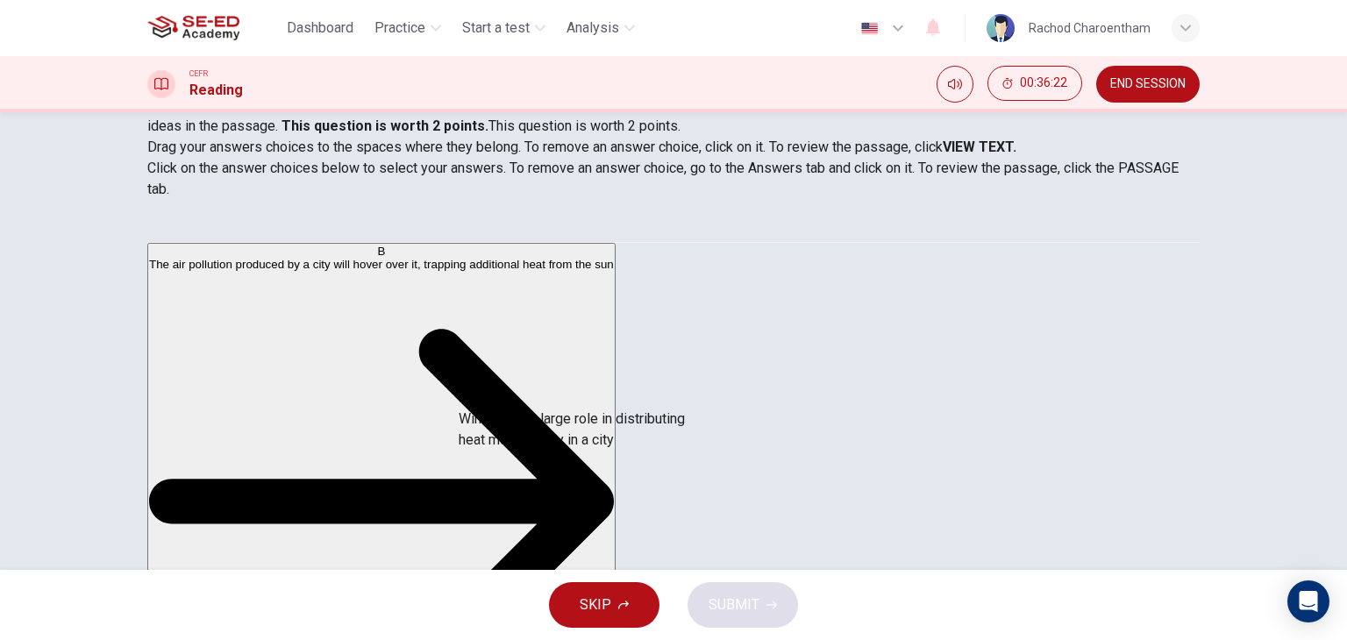
drag, startPoint x: 316, startPoint y: 457, endPoint x: 607, endPoint y: 432, distance: 292.2
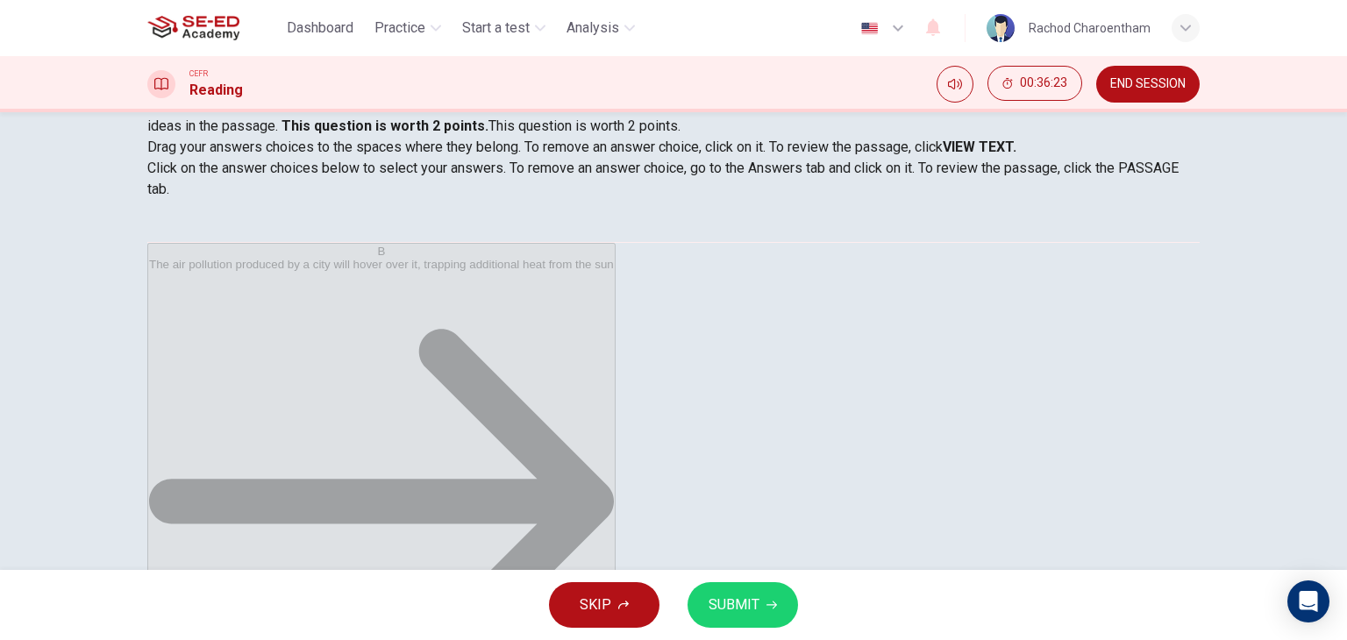
scroll to position [0, 0]
drag, startPoint x: 334, startPoint y: 278, endPoint x: 717, endPoint y: 404, distance: 402.7
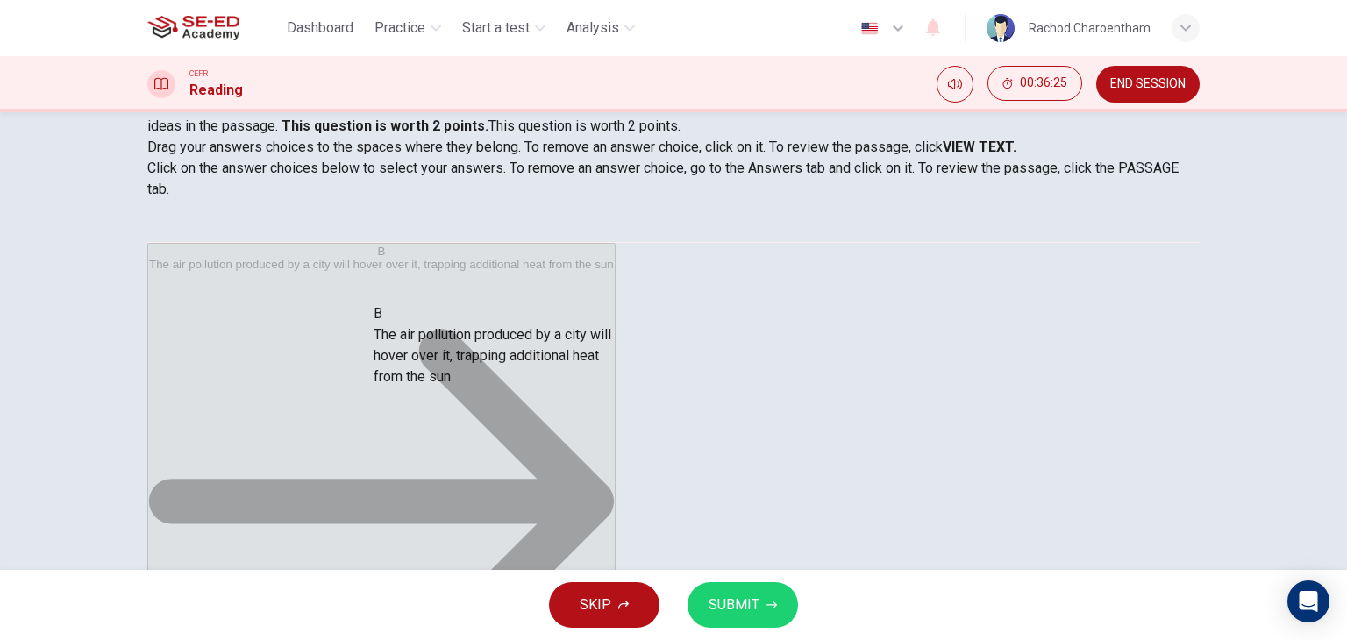
drag, startPoint x: 352, startPoint y: 289, endPoint x: 737, endPoint y: 482, distance: 431.1
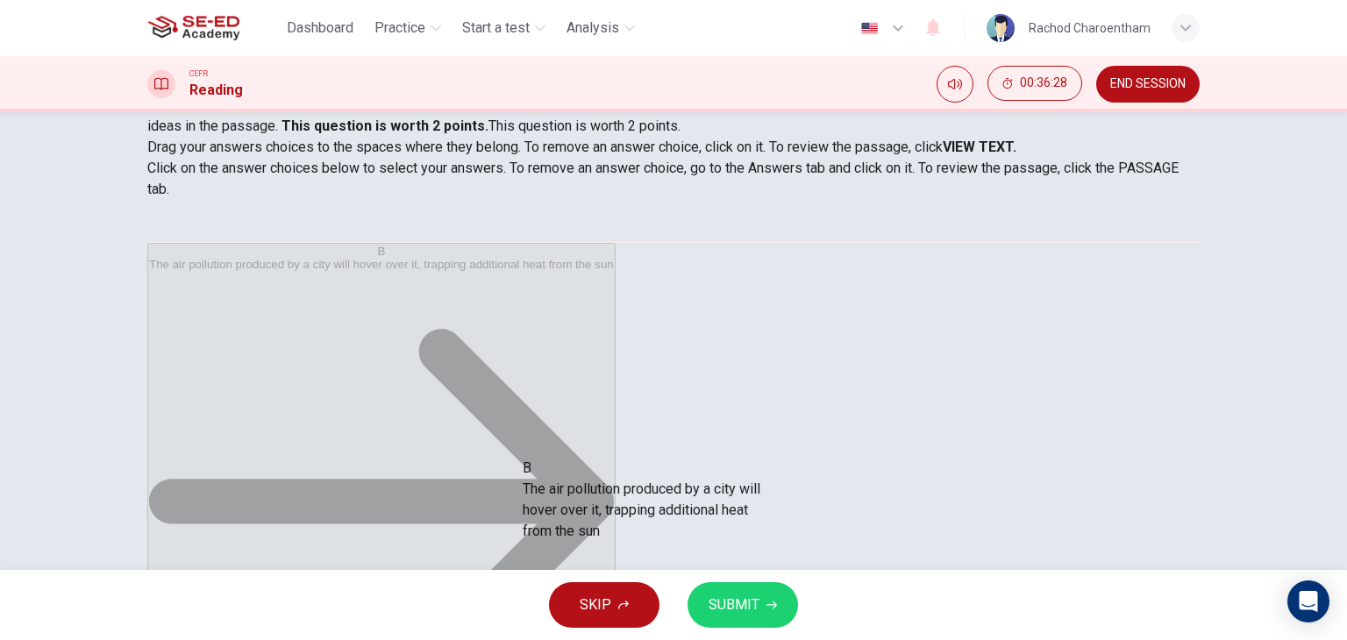
drag, startPoint x: 368, startPoint y: 282, endPoint x: 717, endPoint y: 517, distance: 421.3
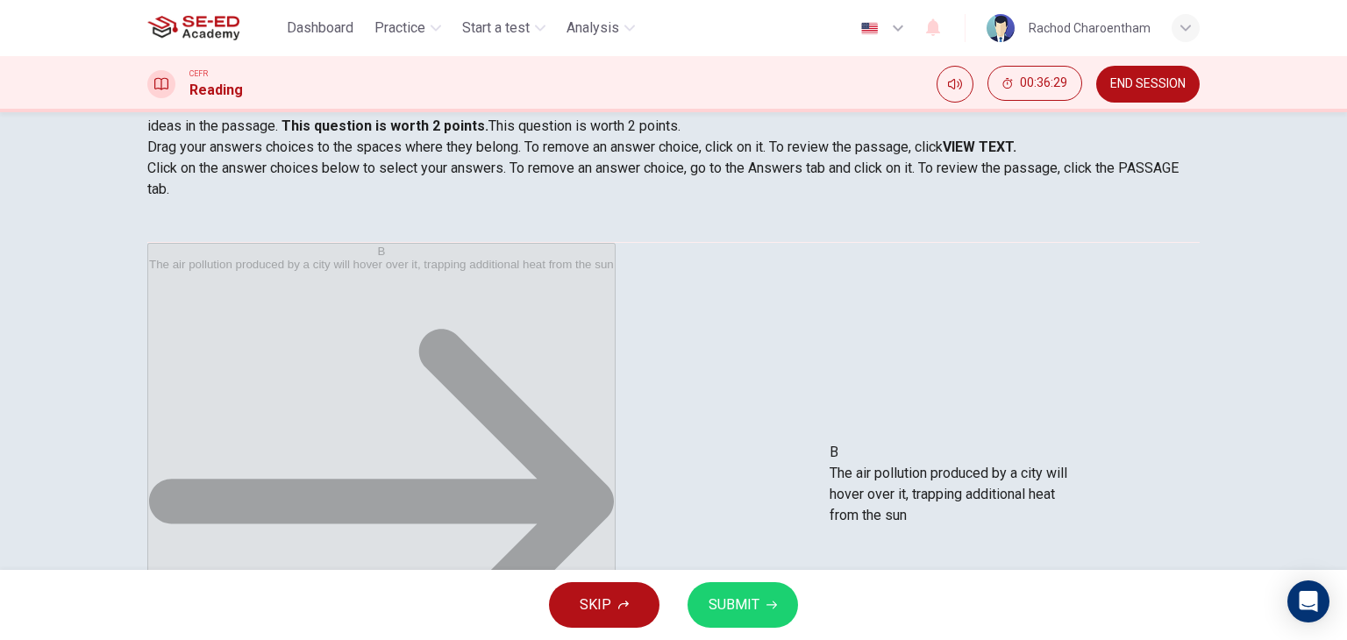
drag, startPoint x: 303, startPoint y: 284, endPoint x: 1017, endPoint y: 497, distance: 744.3
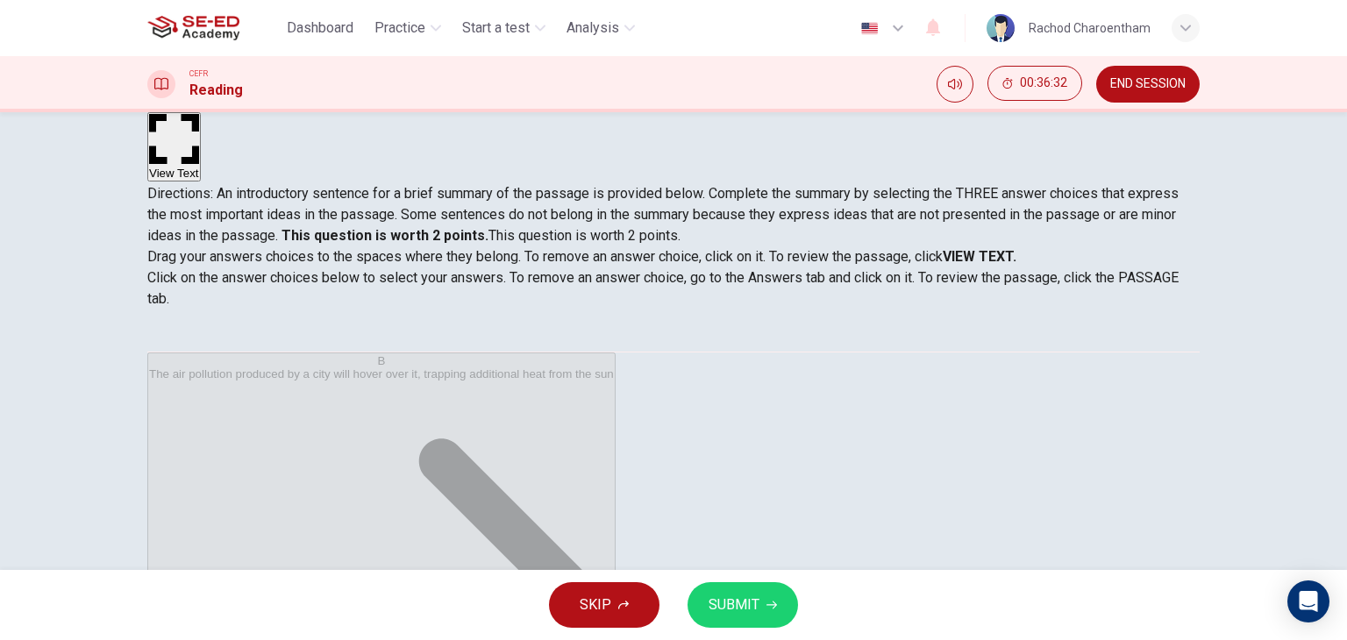
scroll to position [175, 0]
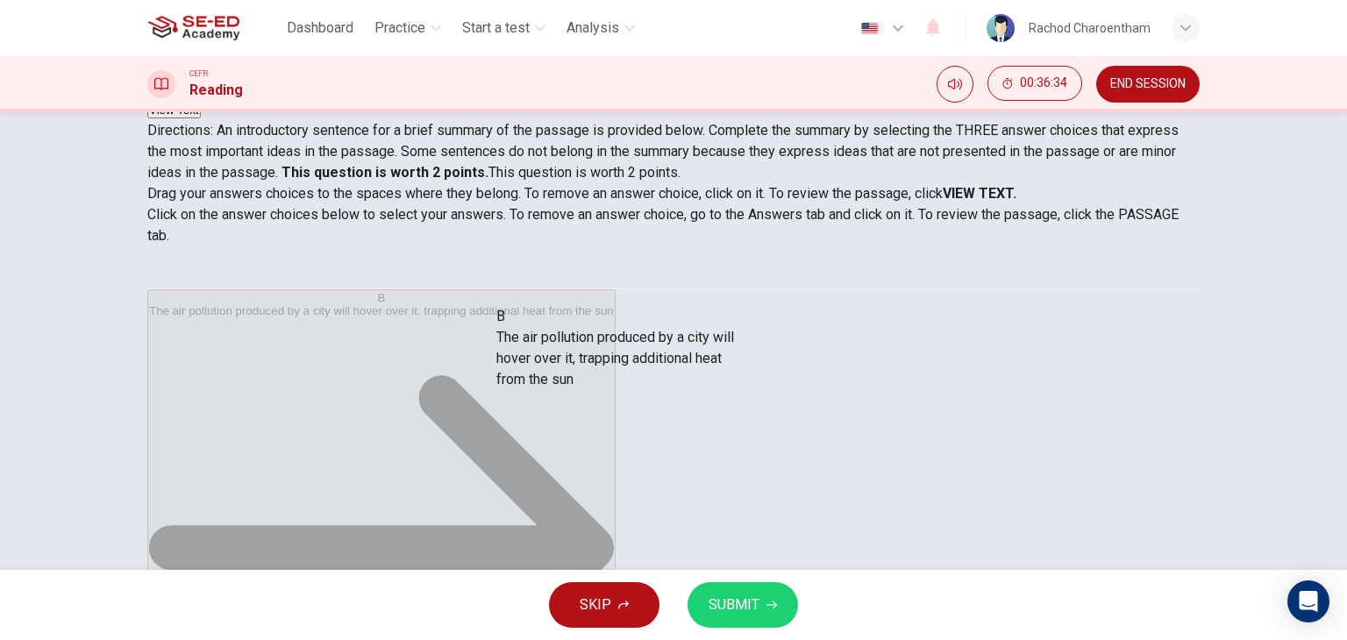
drag, startPoint x: 319, startPoint y: 322, endPoint x: 643, endPoint y: 355, distance: 325.4
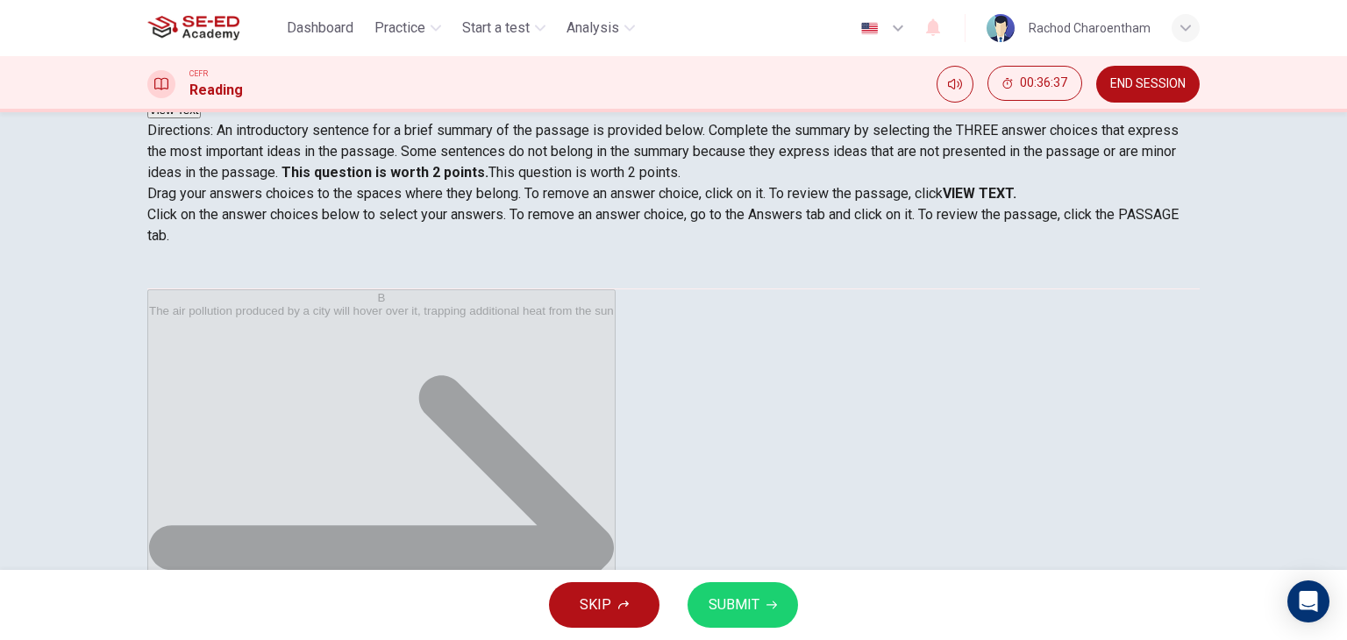
scroll to position [53, 0]
drag, startPoint x: 483, startPoint y: 513, endPoint x: 666, endPoint y: 513, distance: 182.4
click at [735, 588] on button "SUBMIT" at bounding box center [743, 605] width 111 height 46
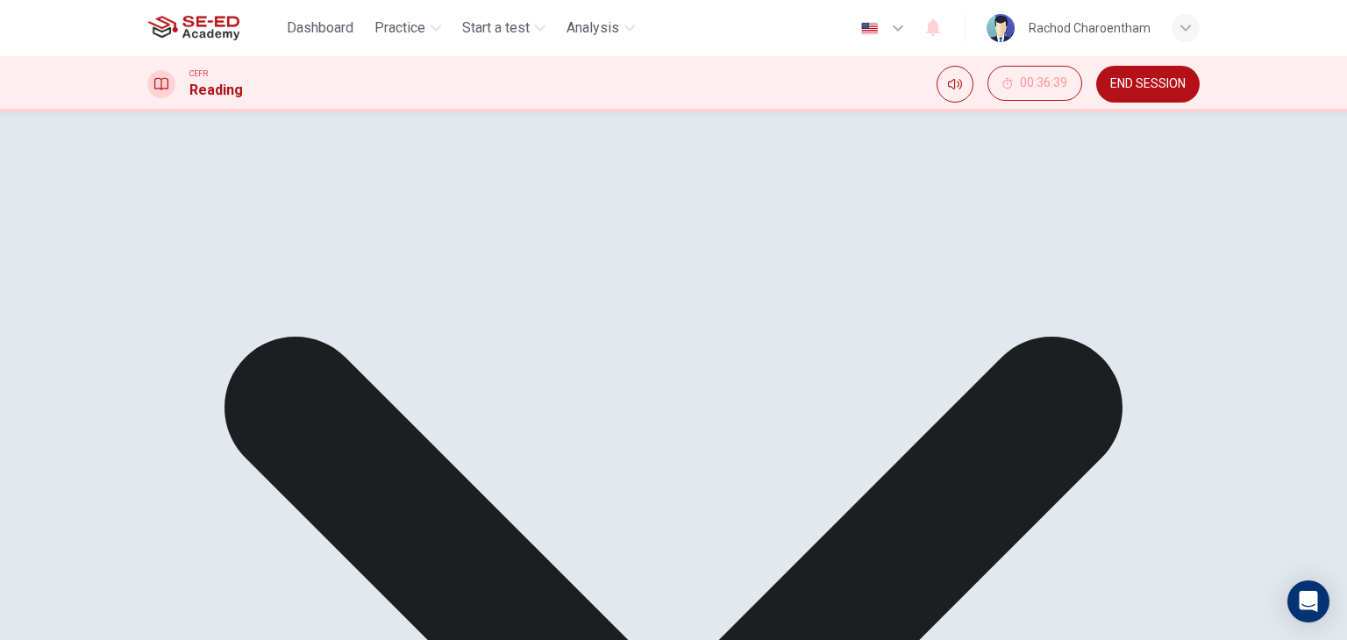
scroll to position [0, 0]
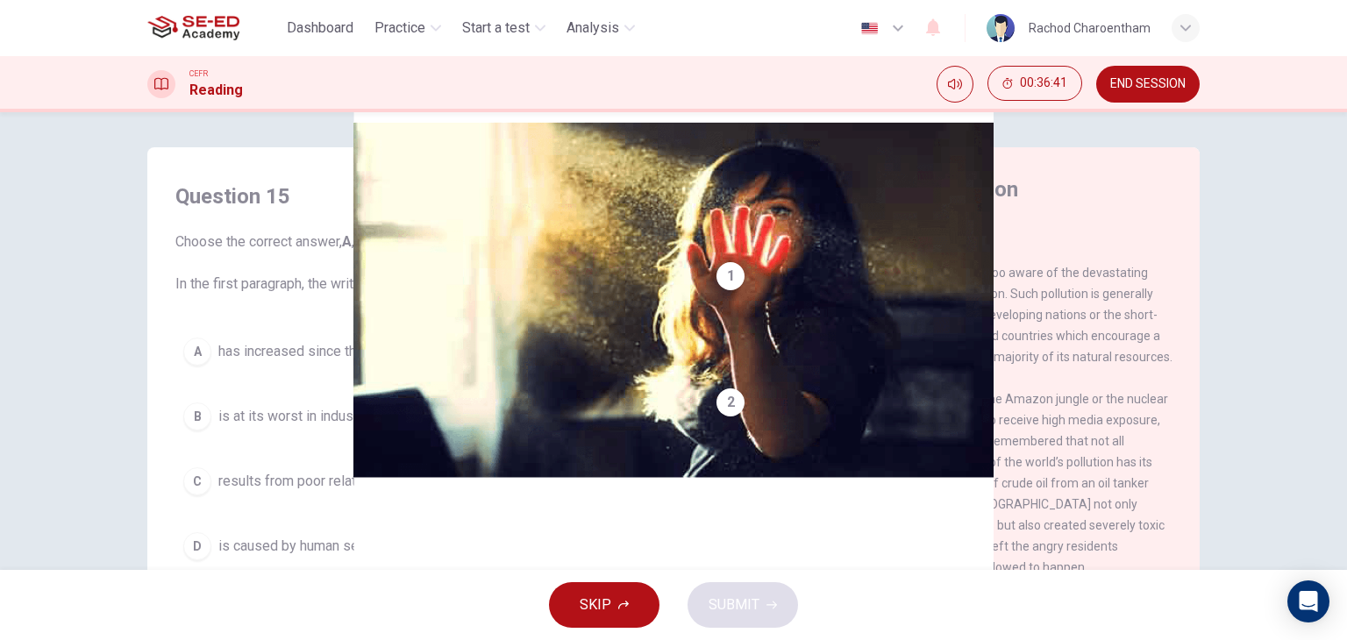
click at [1177, 98] on button "END SESSION" at bounding box center [1147, 84] width 103 height 37
